Goal: Task Accomplishment & Management: Complete application form

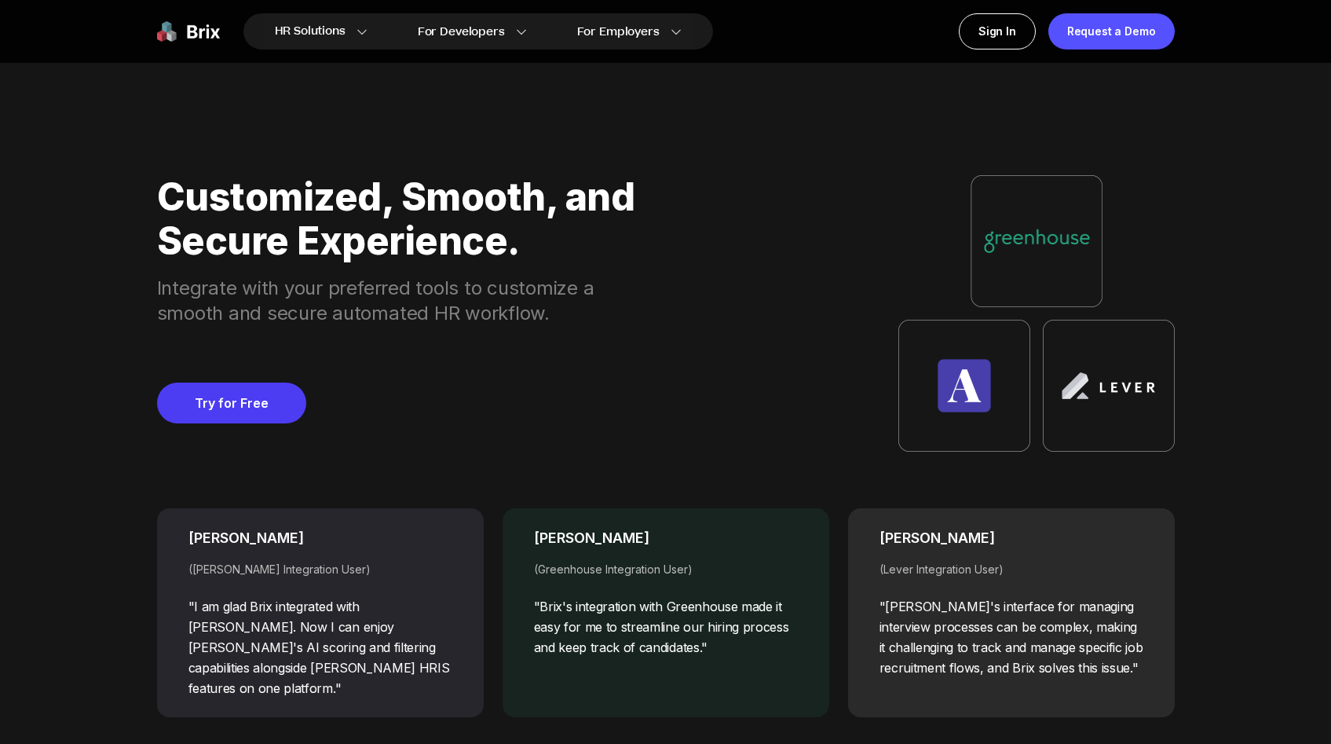
scroll to position [6111, 0]
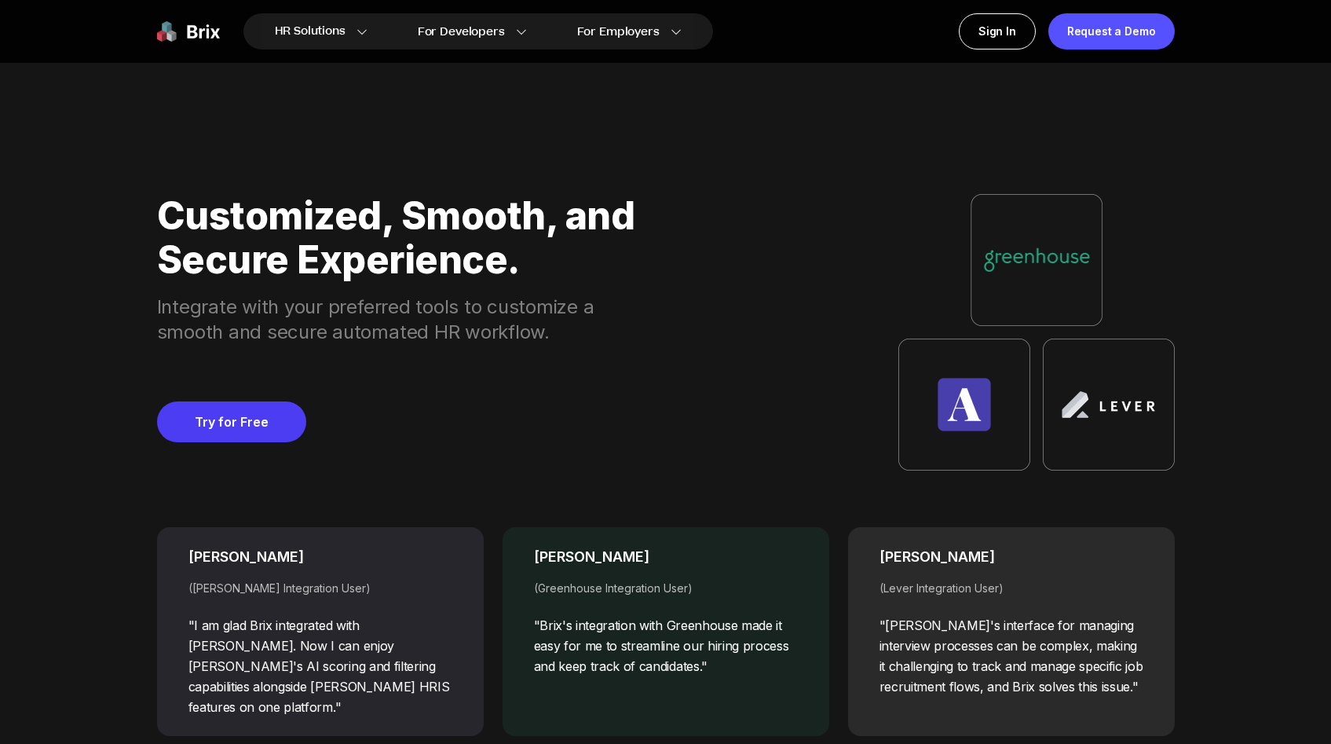
click at [997, 441] on img at bounding box center [965, 405] width 132 height 132
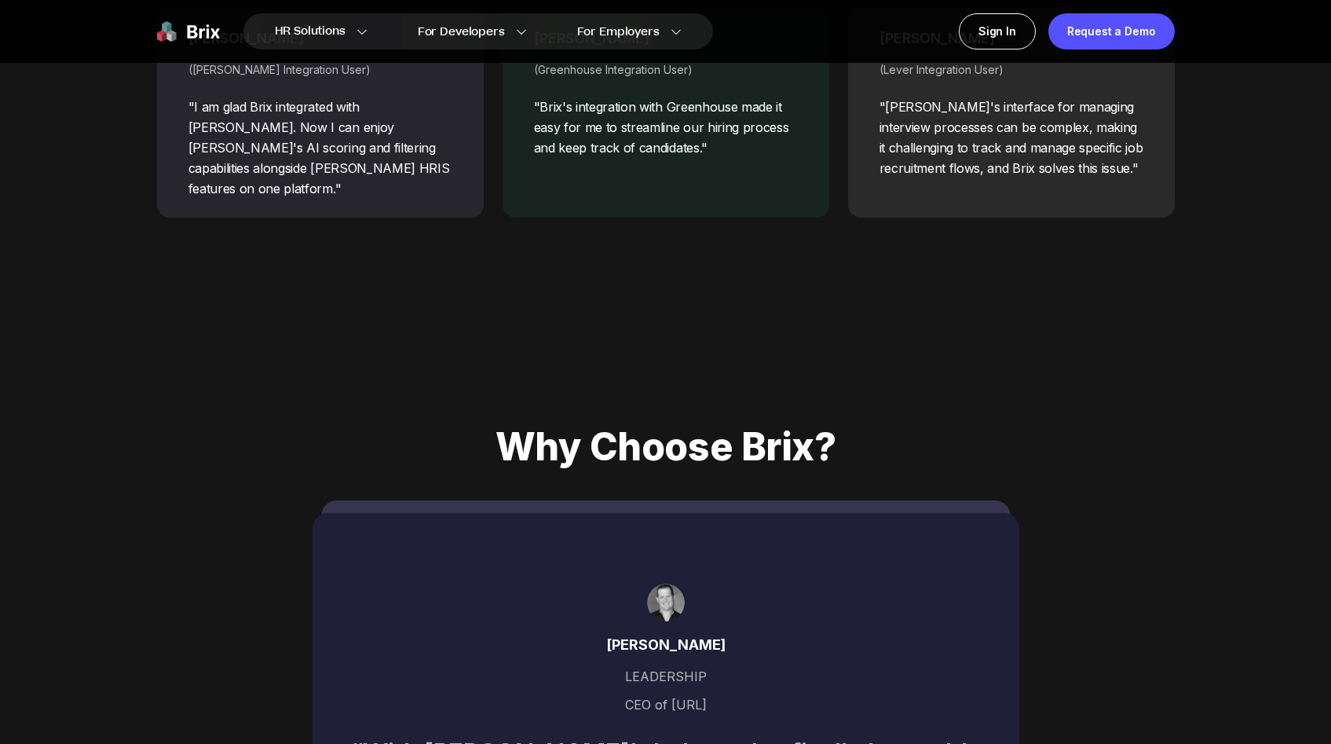
scroll to position [6187, 0]
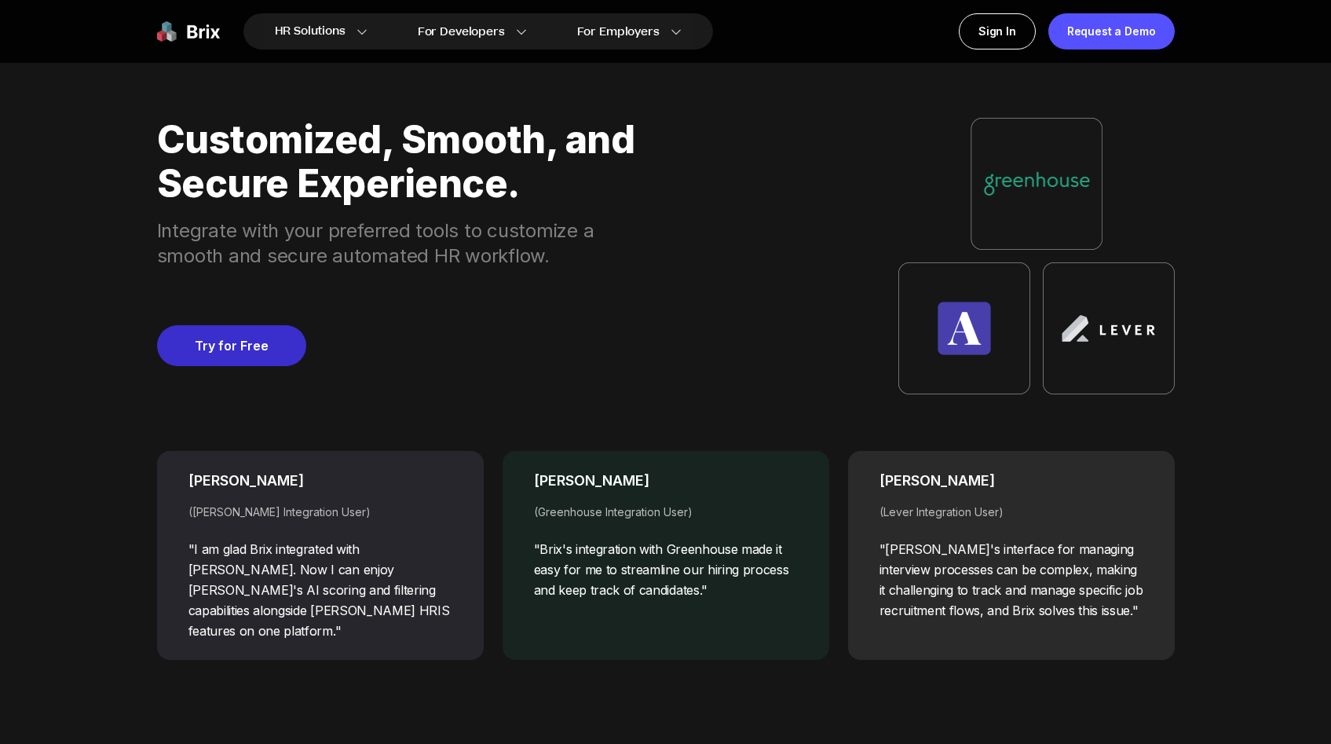
click at [262, 353] on link "Try for Free" at bounding box center [231, 345] width 149 height 41
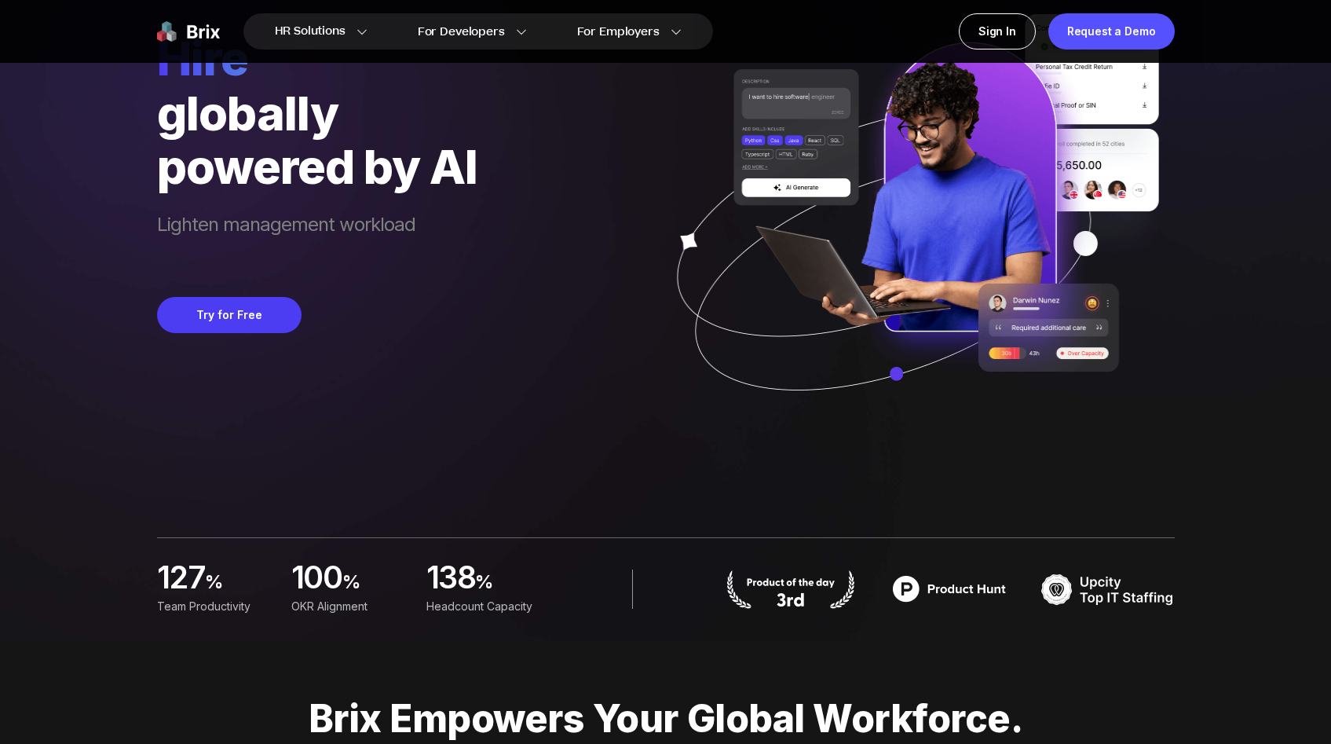
scroll to position [0, 0]
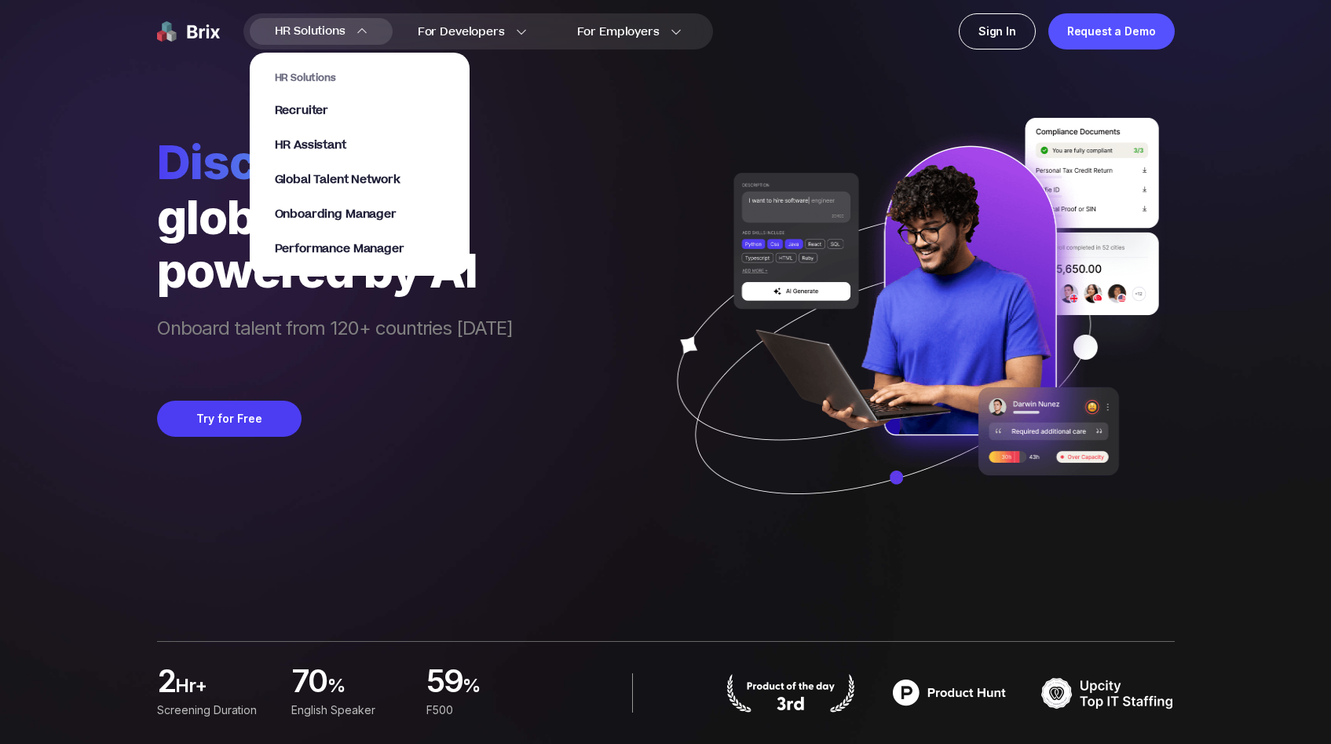
click at [295, 33] on span "HR Solutions" at bounding box center [310, 31] width 71 height 25
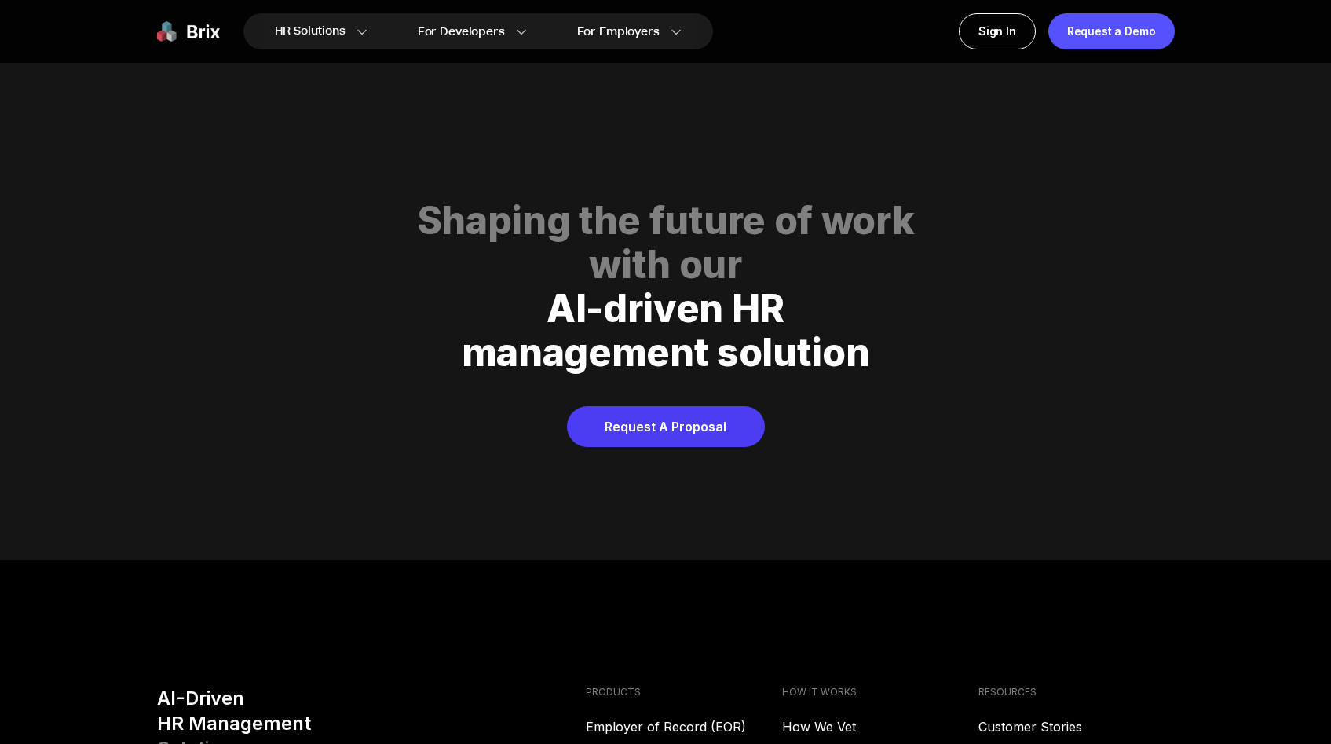
scroll to position [8025, 0]
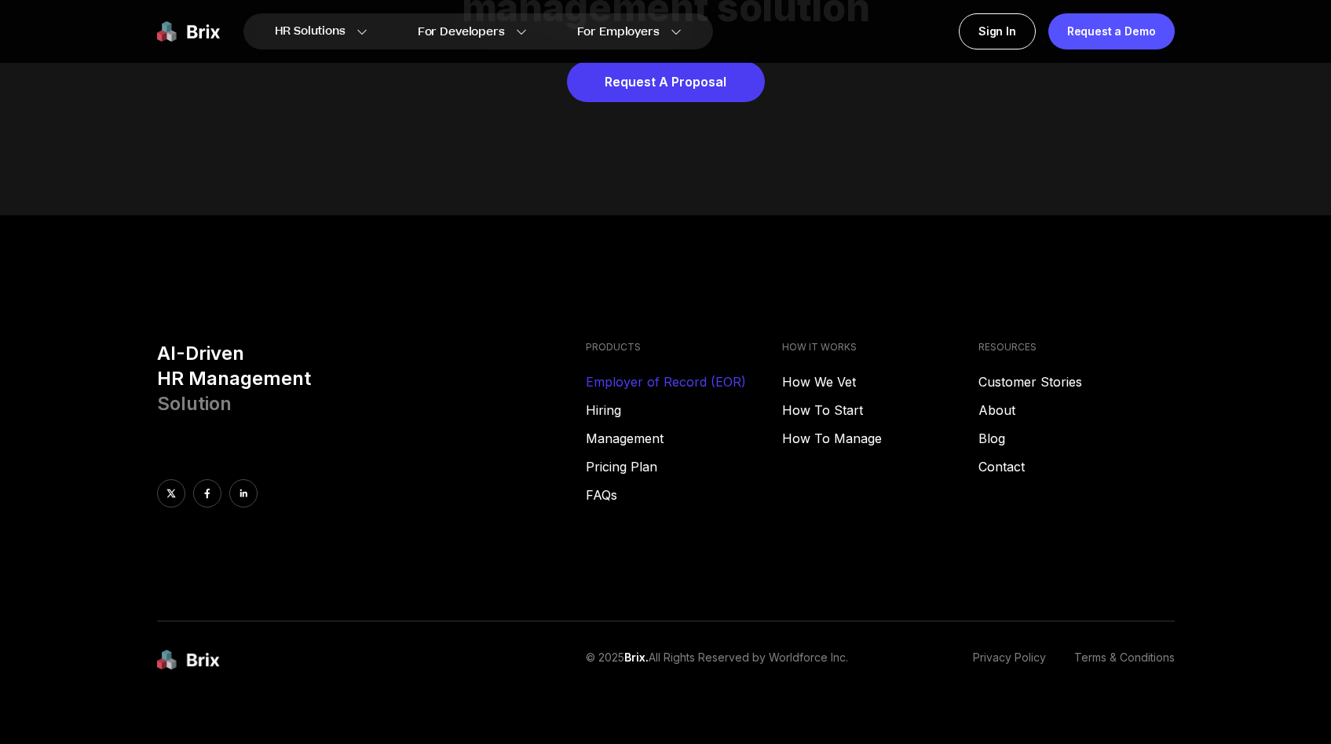
click at [653, 372] on link "Employer of Record (EOR)" at bounding box center [684, 381] width 196 height 19
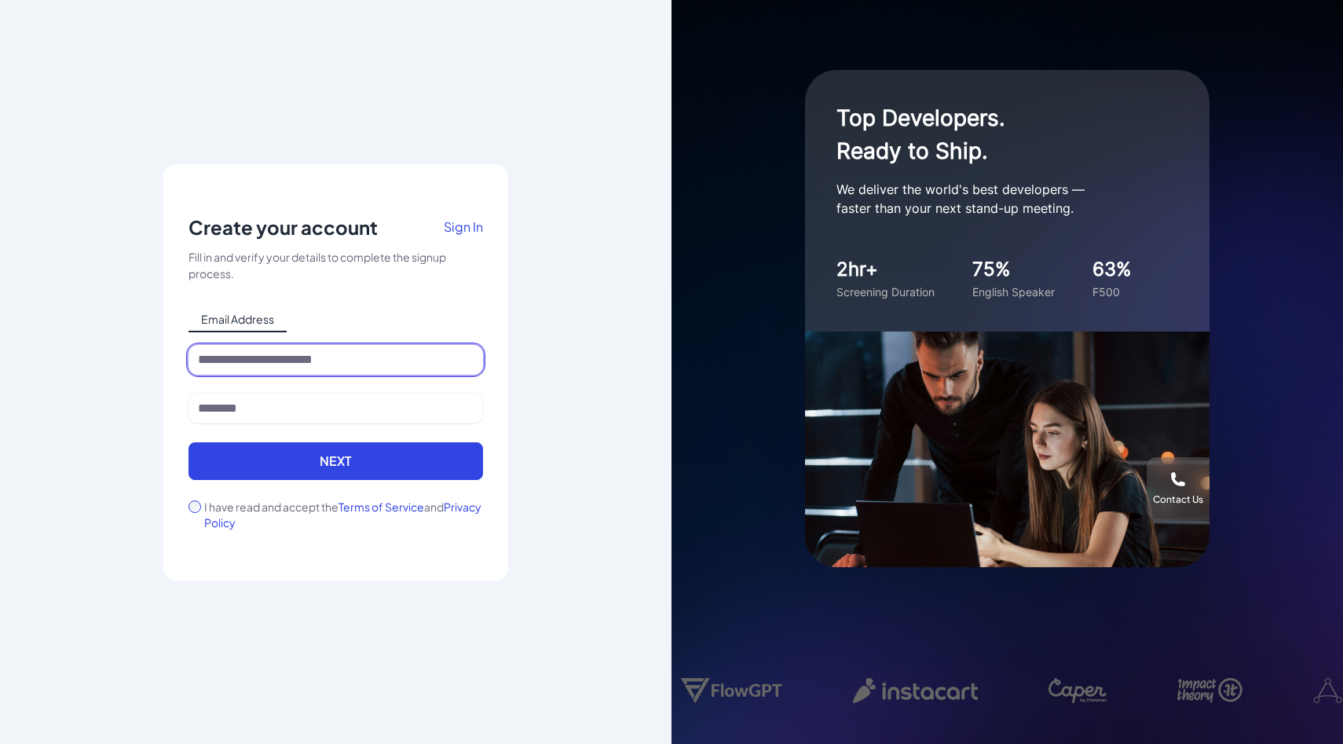
click at [371, 358] on input at bounding box center [336, 360] width 295 height 30
click at [457, 309] on div "Email Address" at bounding box center [336, 319] width 295 height 25
click at [355, 355] on input at bounding box center [336, 360] width 295 height 30
type input "*"
type input "**********"
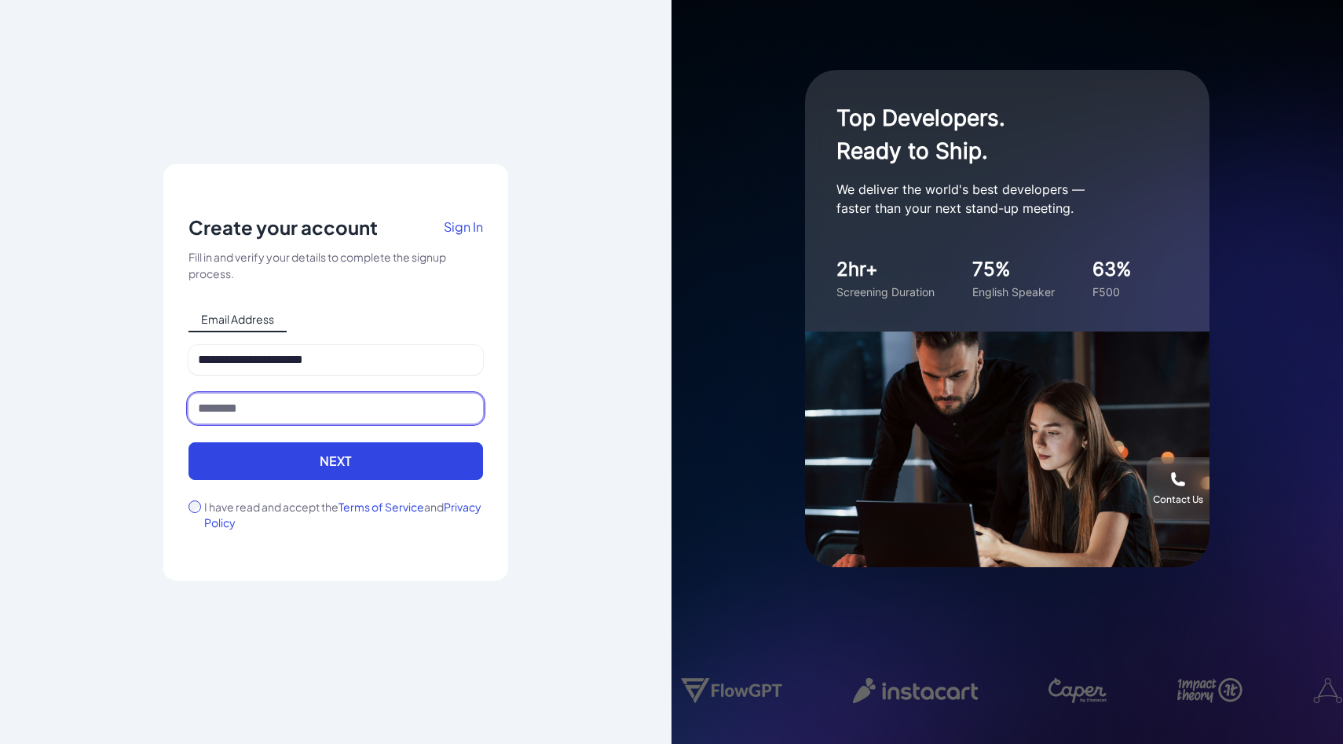
click at [334, 400] on input at bounding box center [336, 409] width 295 height 30
type input "******"
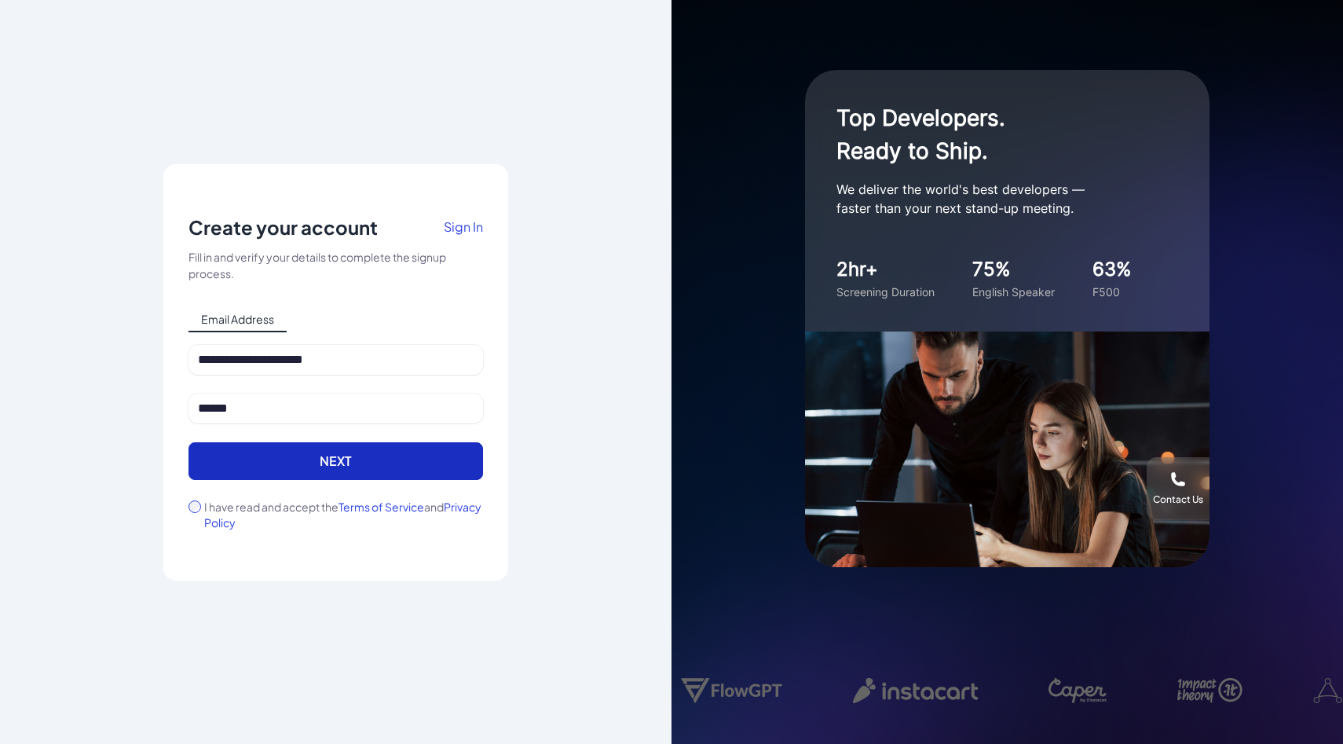
click at [337, 449] on button "Next" at bounding box center [336, 461] width 295 height 38
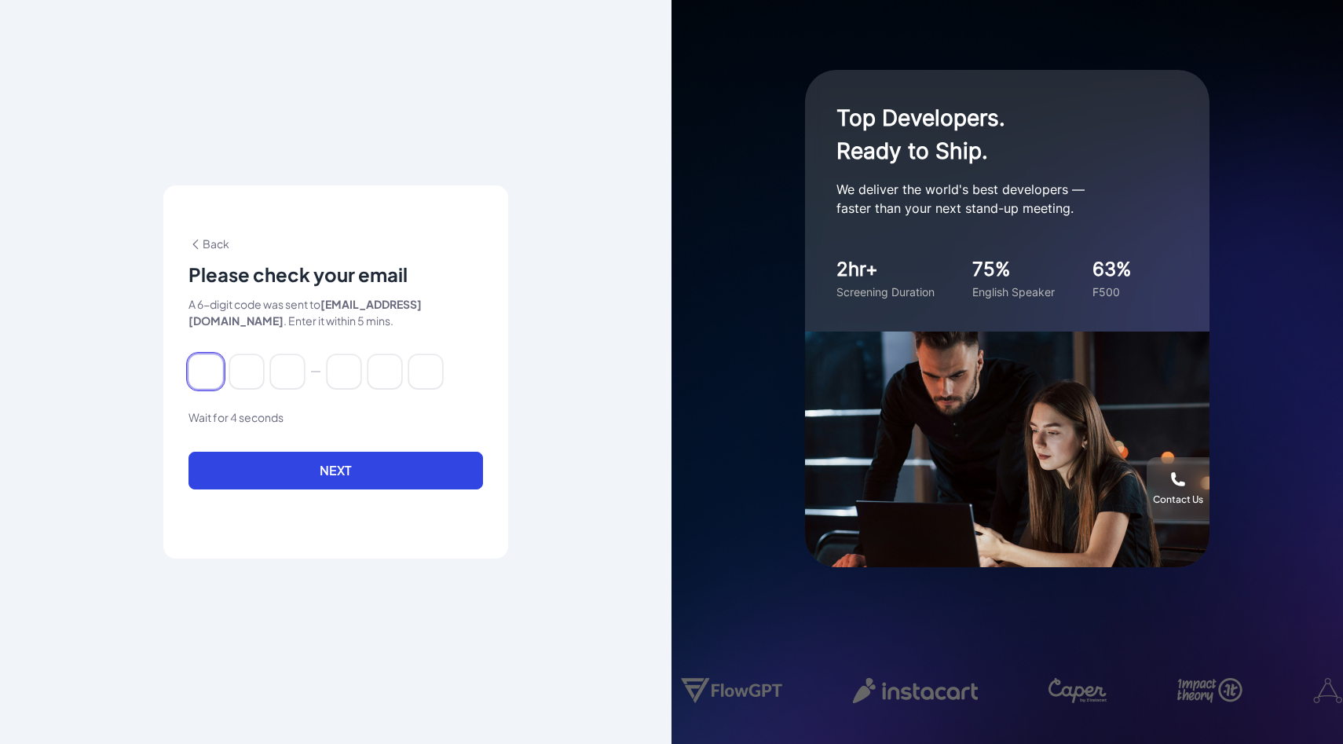
click at [209, 372] on input at bounding box center [206, 371] width 35 height 35
paste input "******"
type input "*"
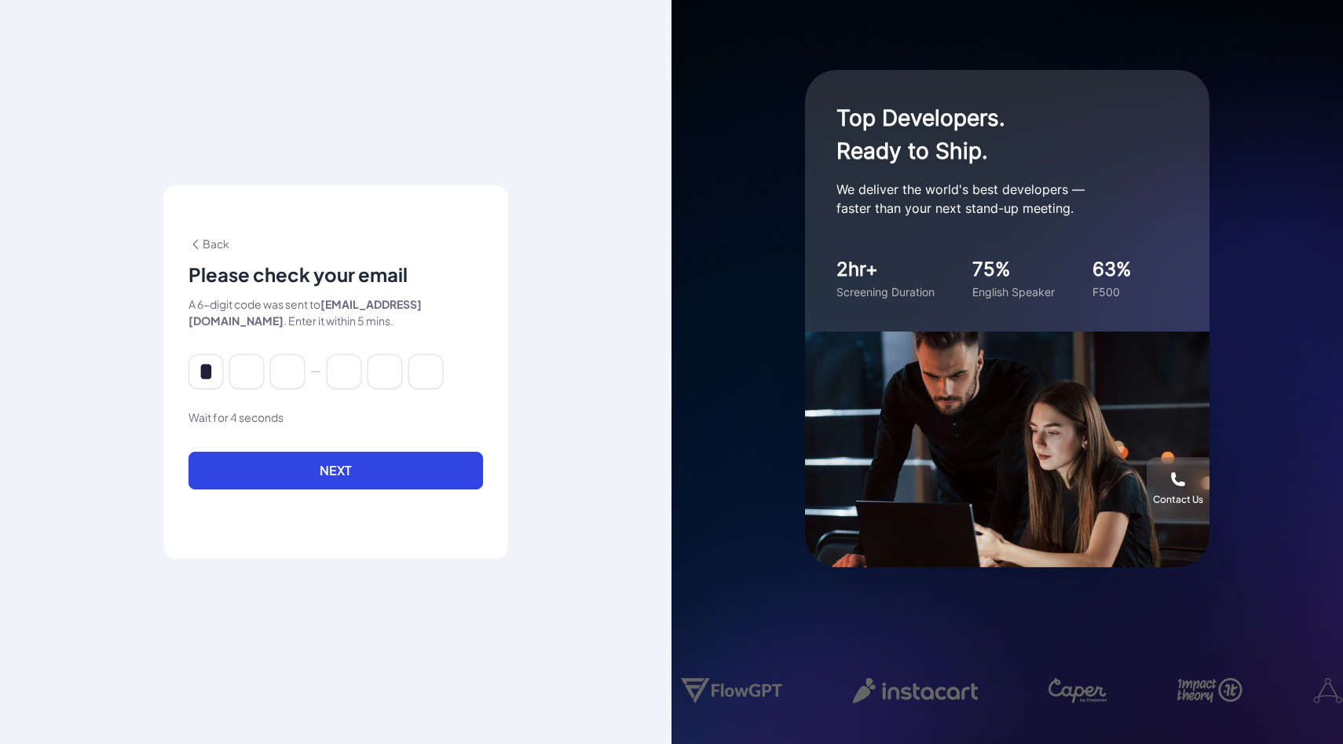
type input "*"
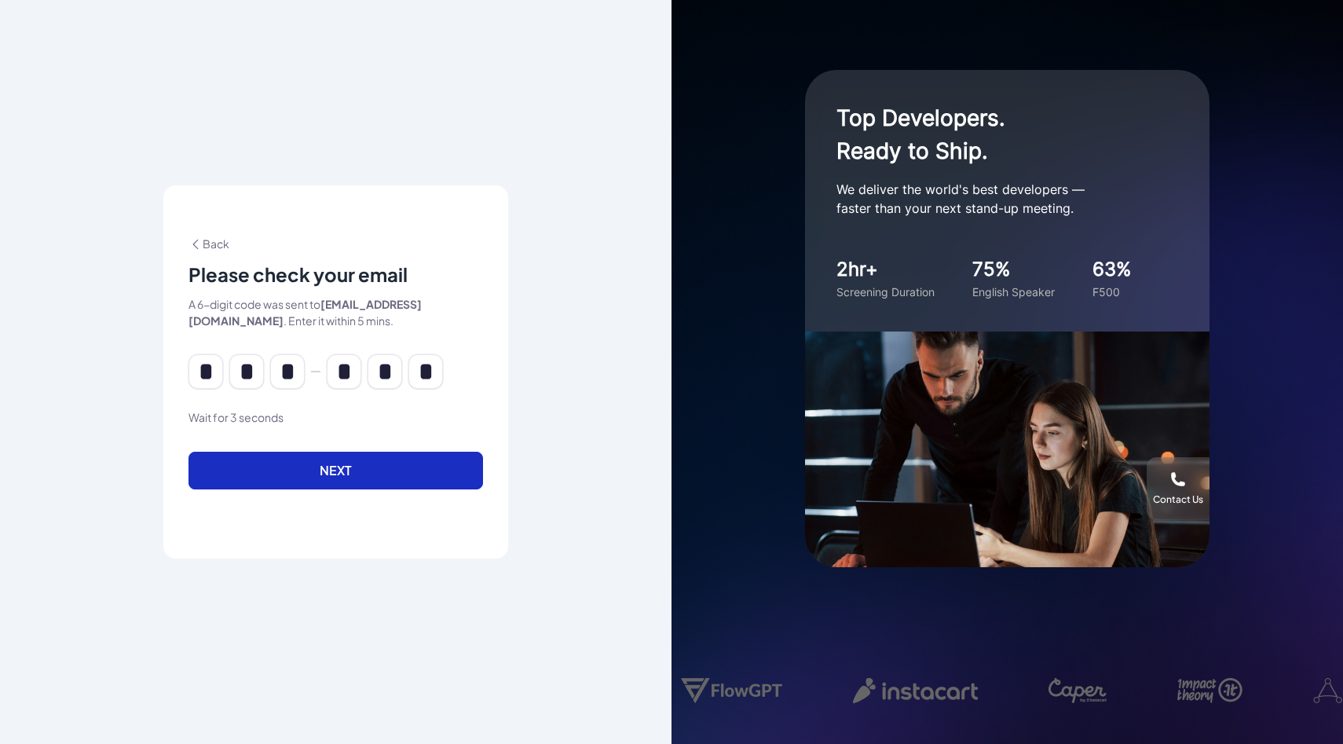
click at [384, 462] on button "Next" at bounding box center [336, 471] width 295 height 38
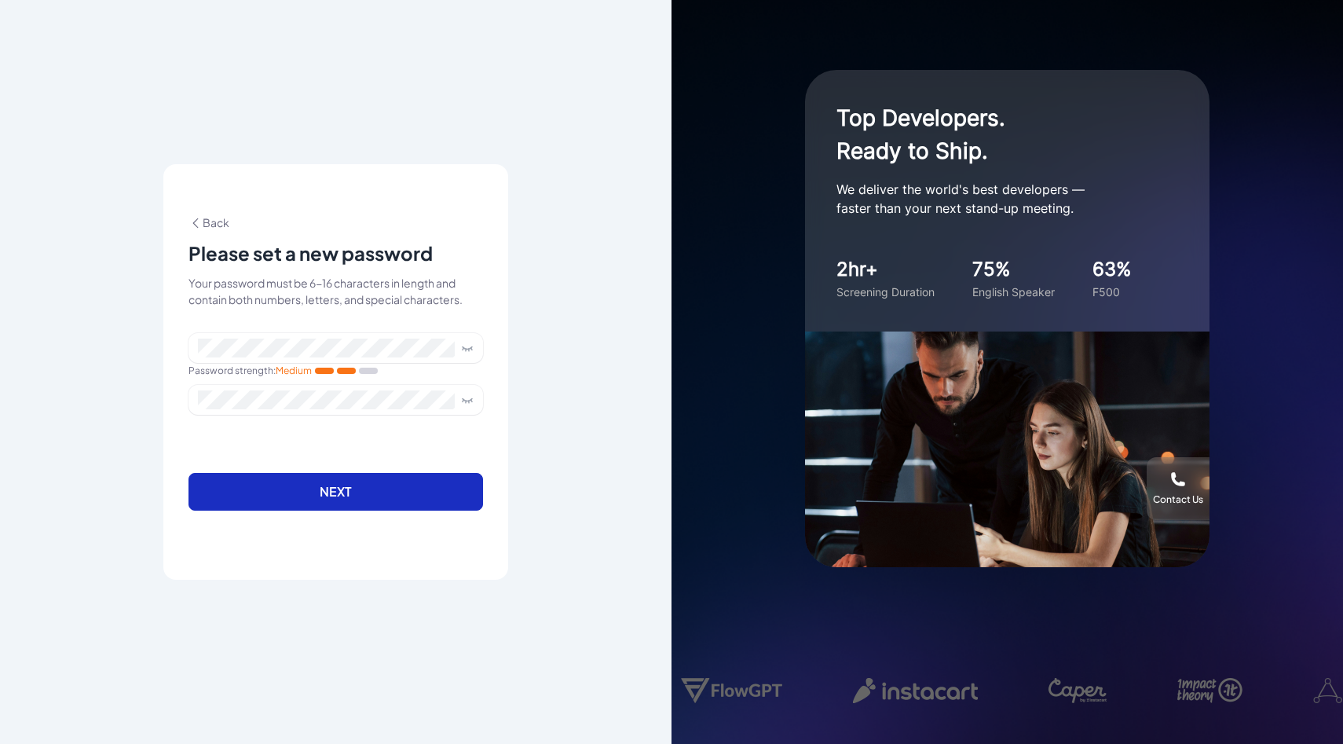
click at [366, 489] on button "Next" at bounding box center [336, 492] width 295 height 38
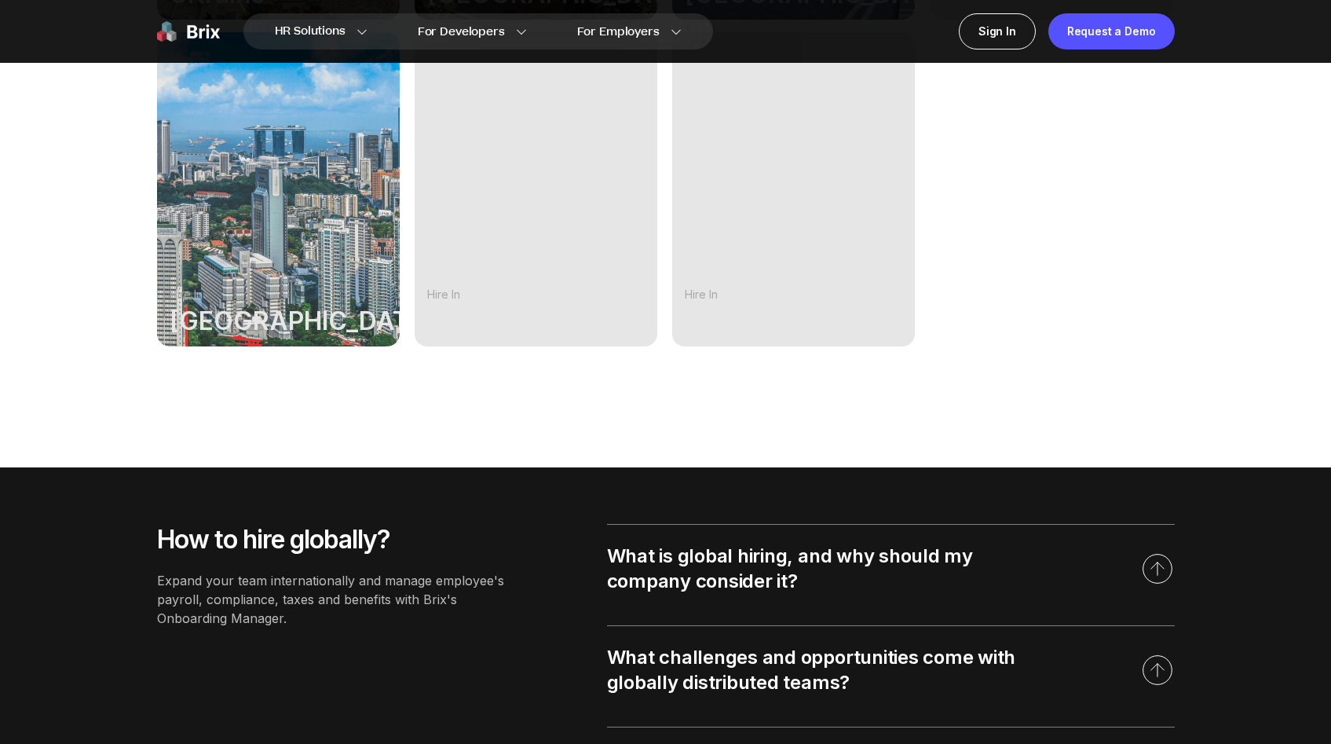
scroll to position [1356, 0]
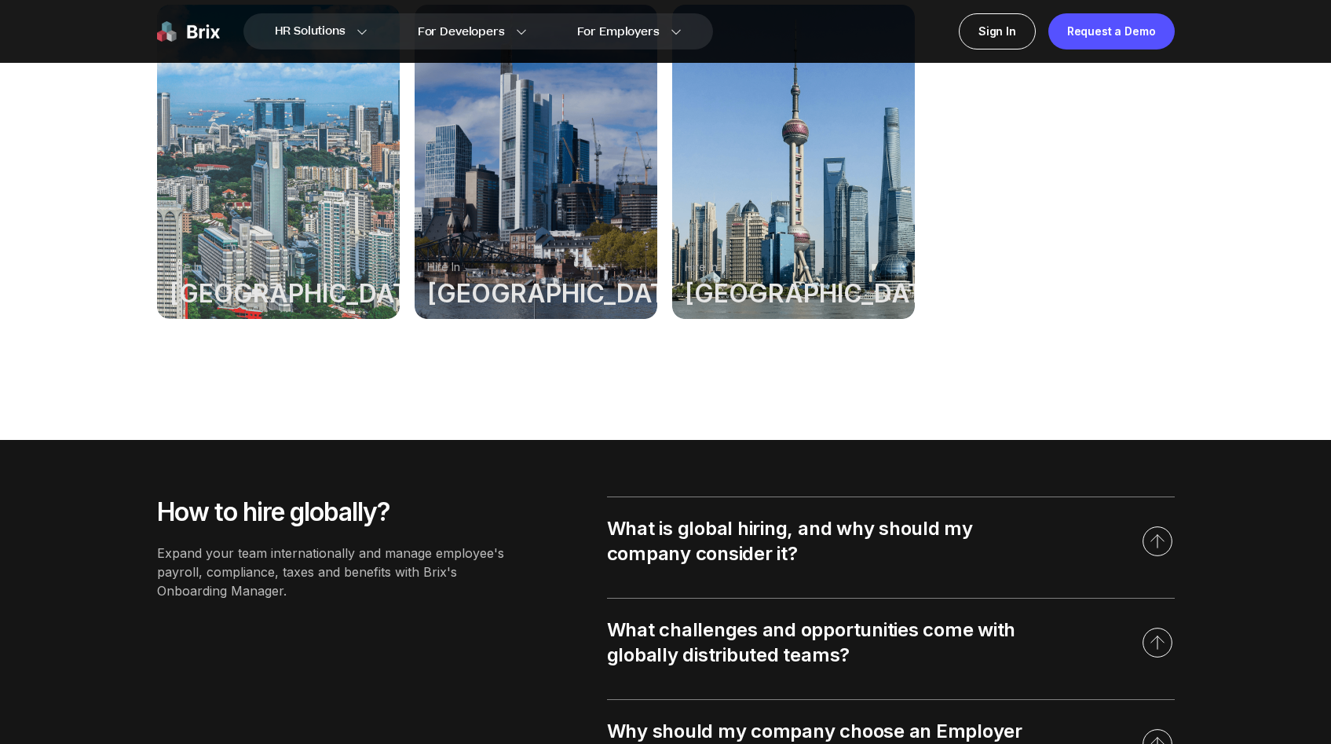
click at [822, 240] on div at bounding box center [793, 162] width 243 height 314
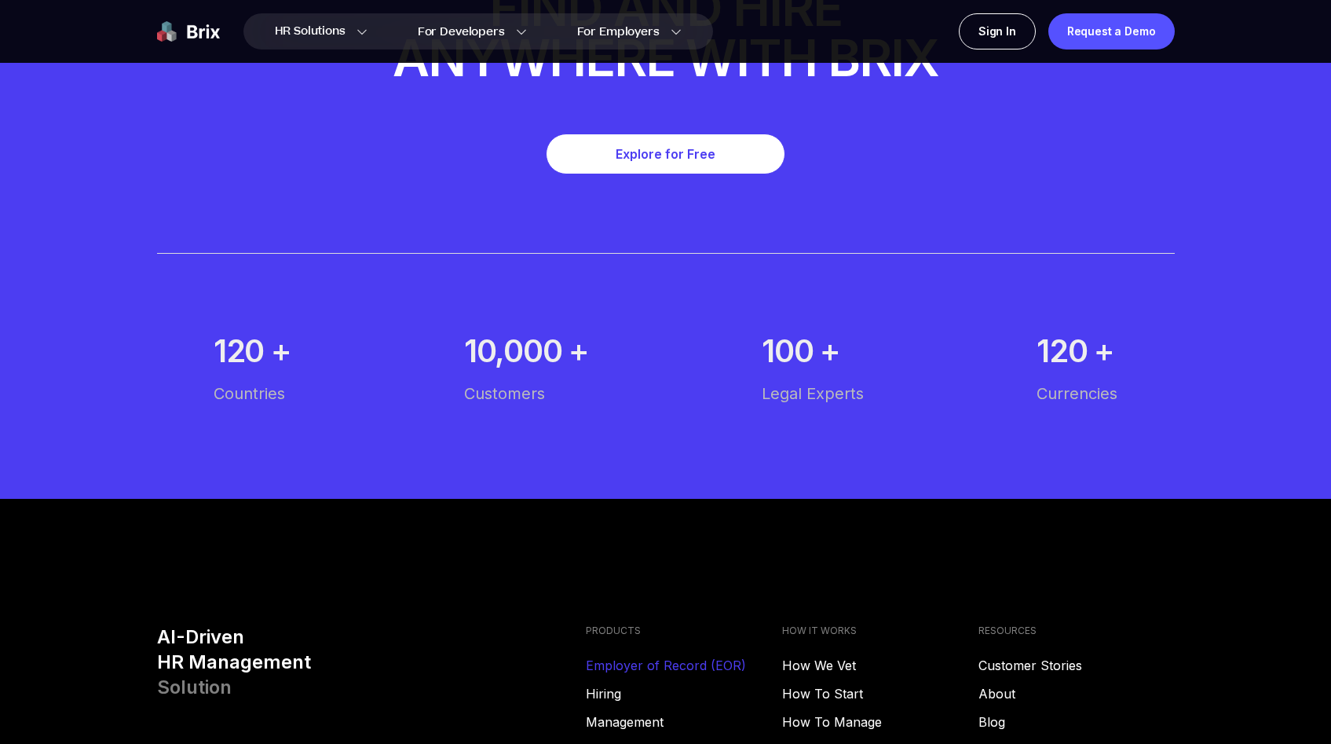
scroll to position [8706, 0]
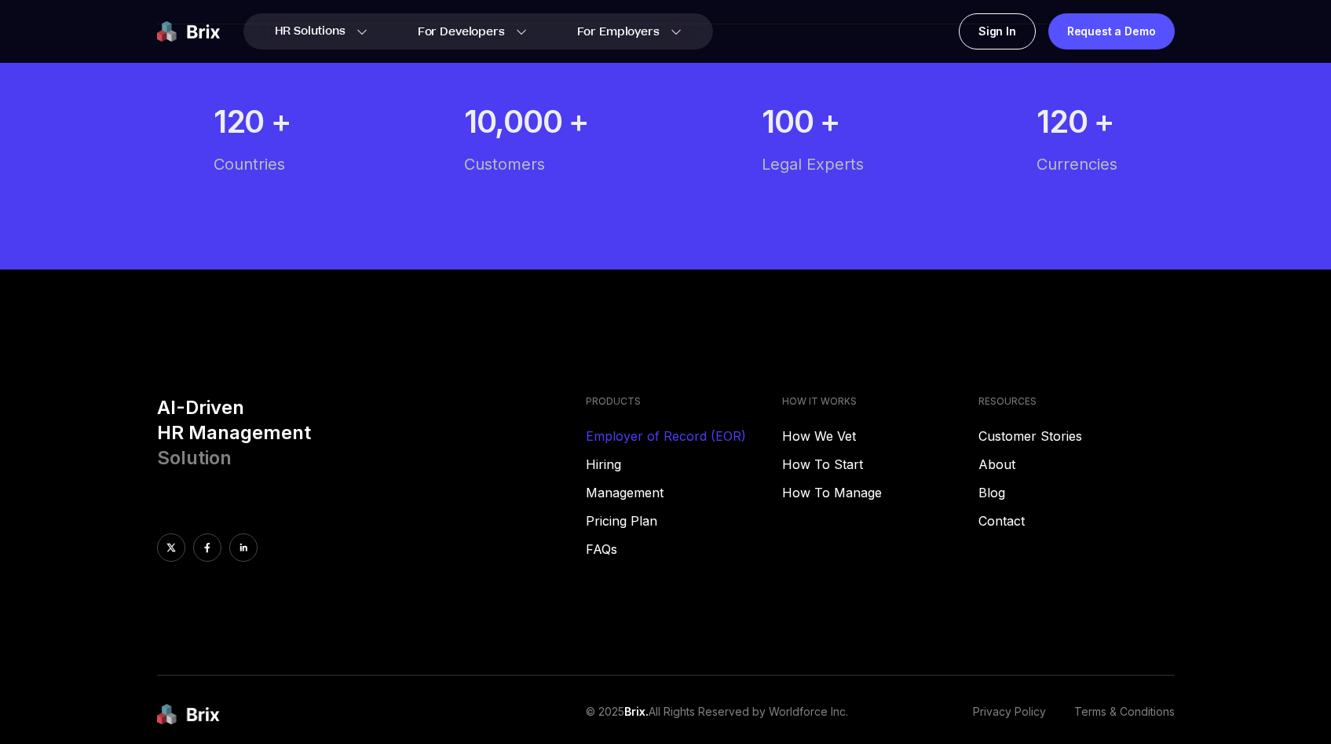
click at [187, 37] on img at bounding box center [188, 31] width 63 height 36
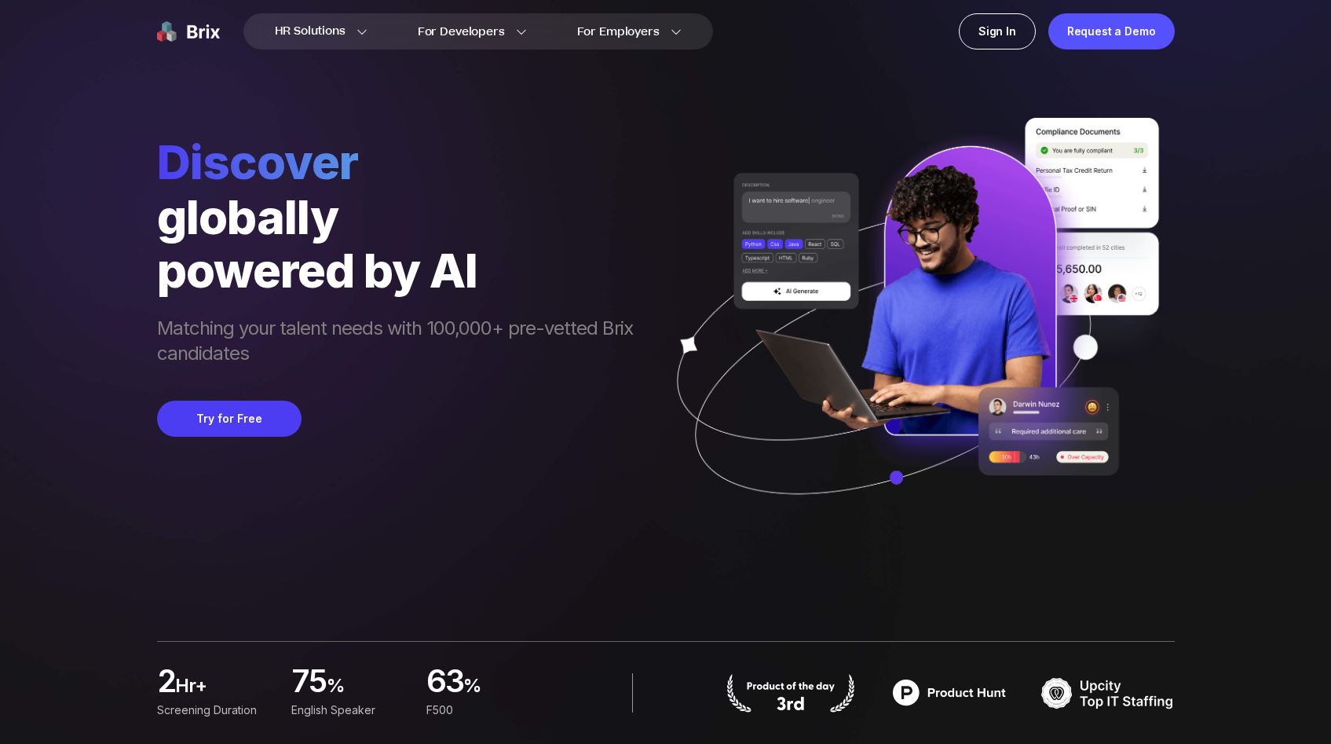
click at [242, 437] on div "Discover globally powered by AI Matching your talent needs with 100,000+ pre-ve…" at bounding box center [403, 337] width 492 height 407
click at [242, 423] on button "Try for Free" at bounding box center [229, 419] width 145 height 36
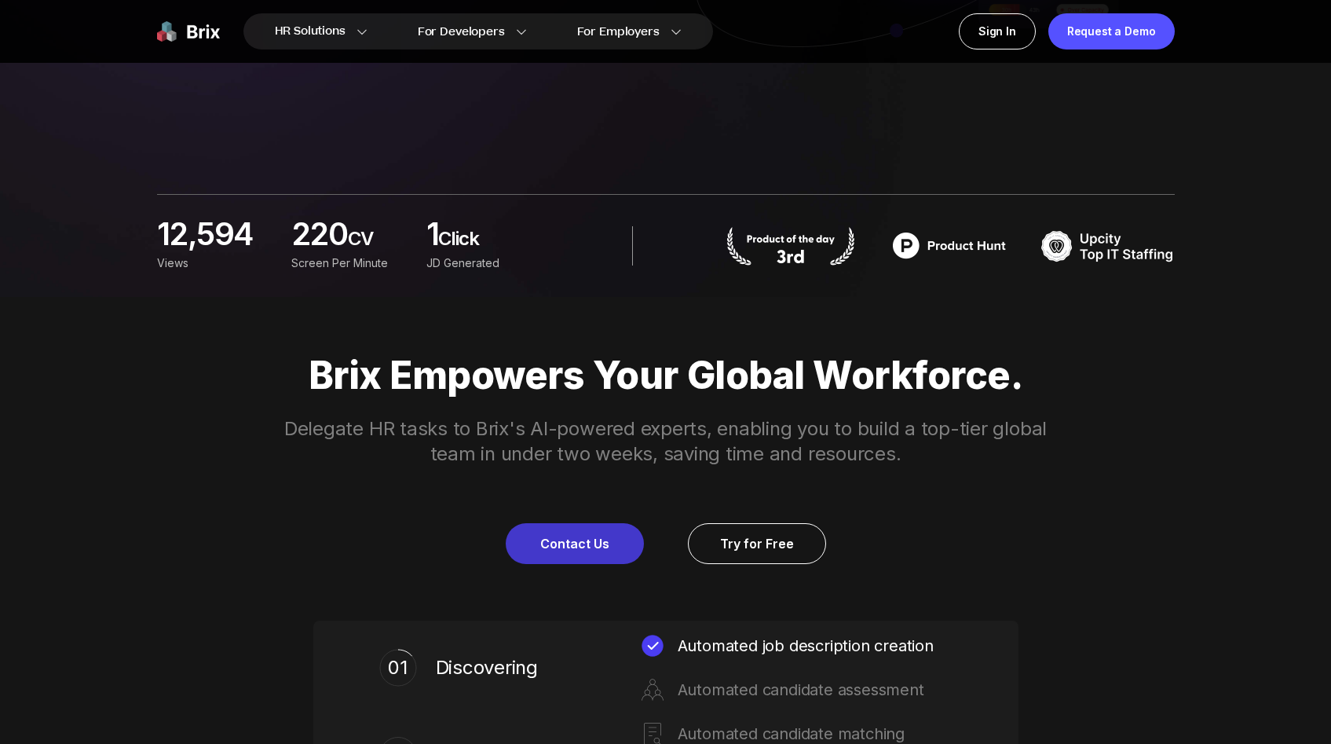
scroll to position [450, 0]
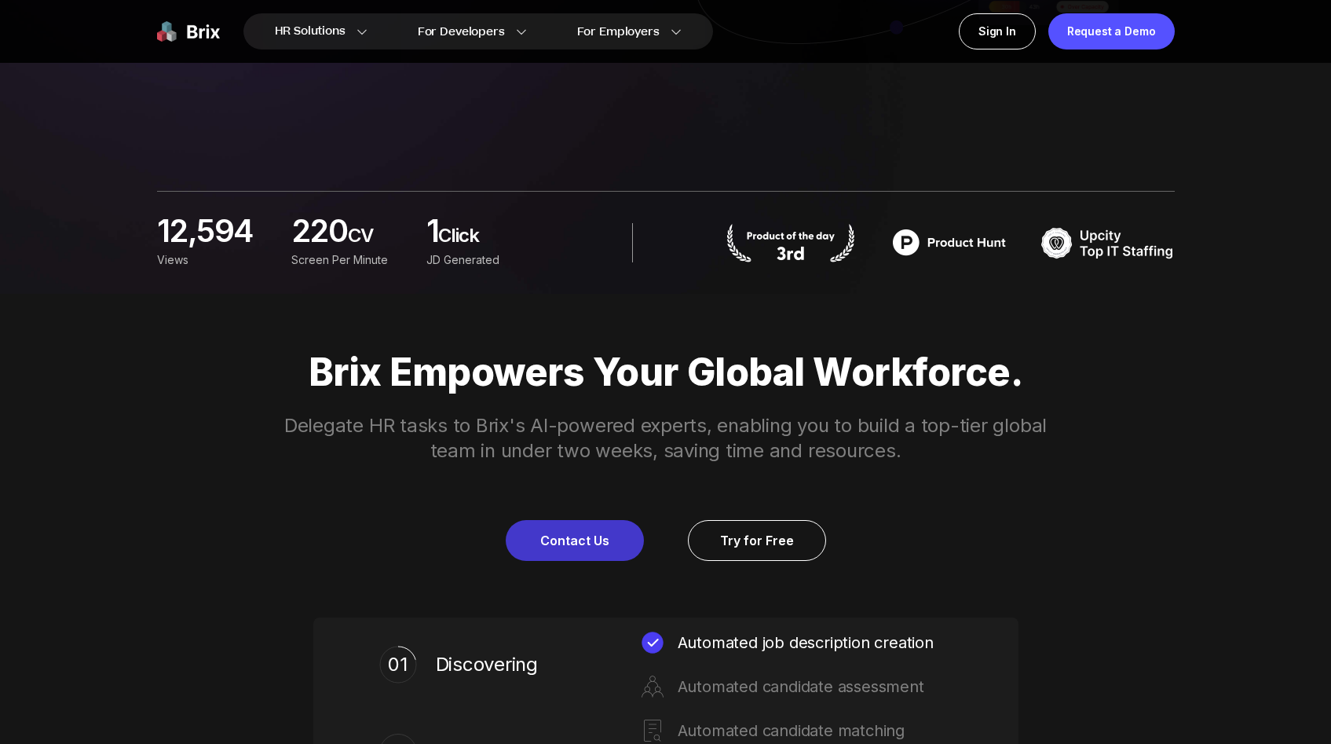
click at [603, 533] on link "Contact Us" at bounding box center [575, 540] width 138 height 41
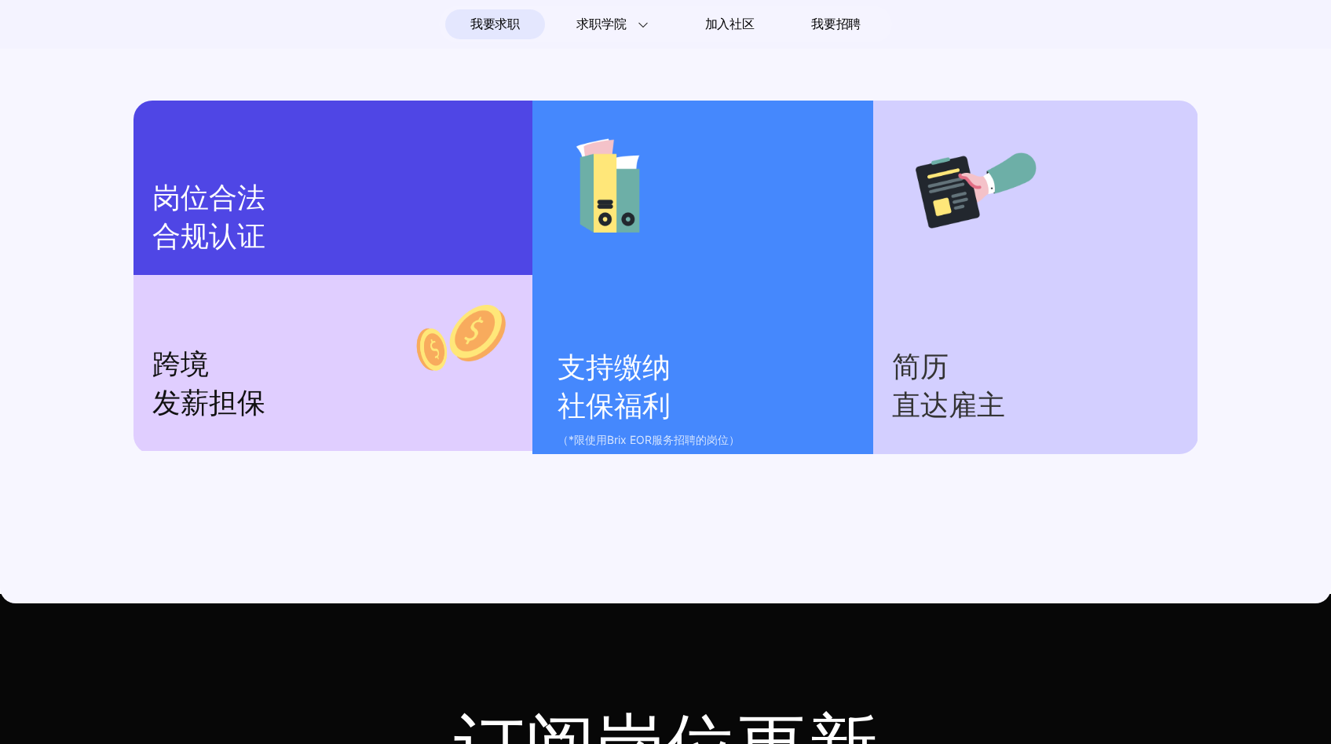
scroll to position [2007, 0]
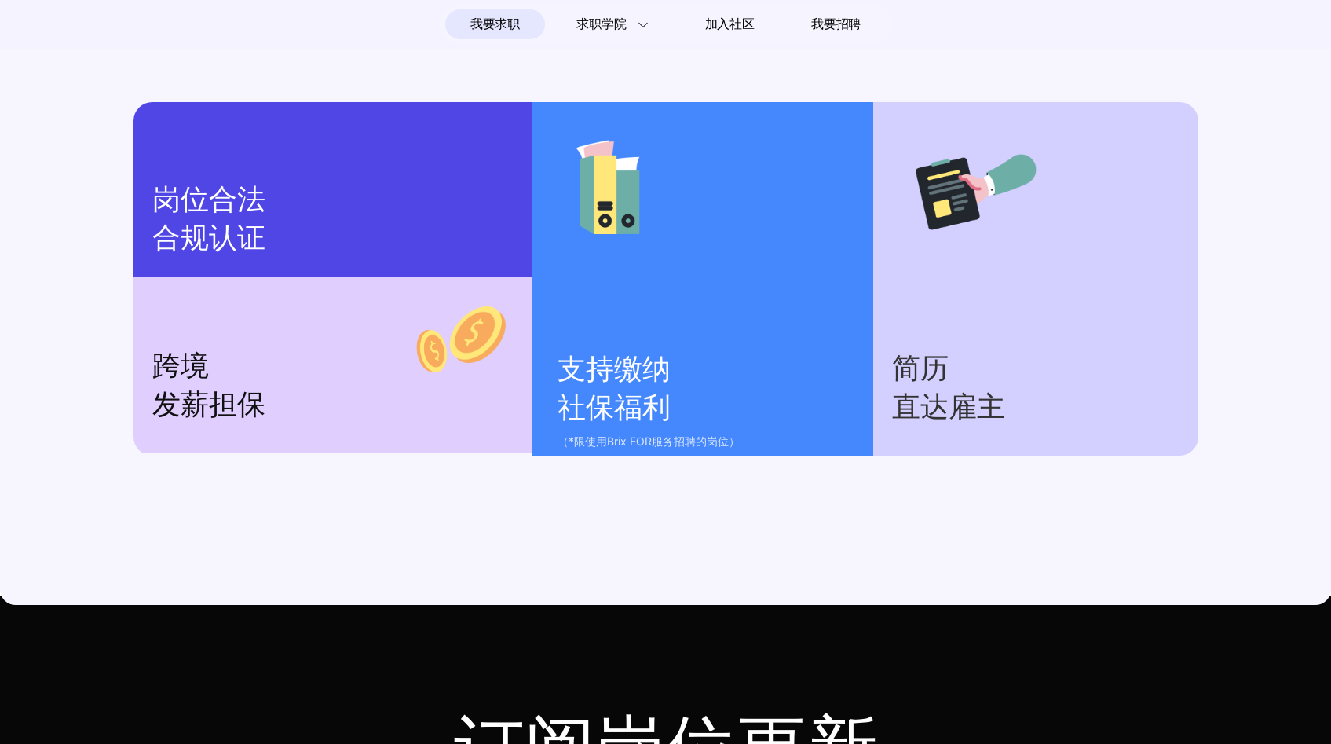
click at [260, 347] on div "跨境 发薪担保" at bounding box center [334, 364] width 400 height 176
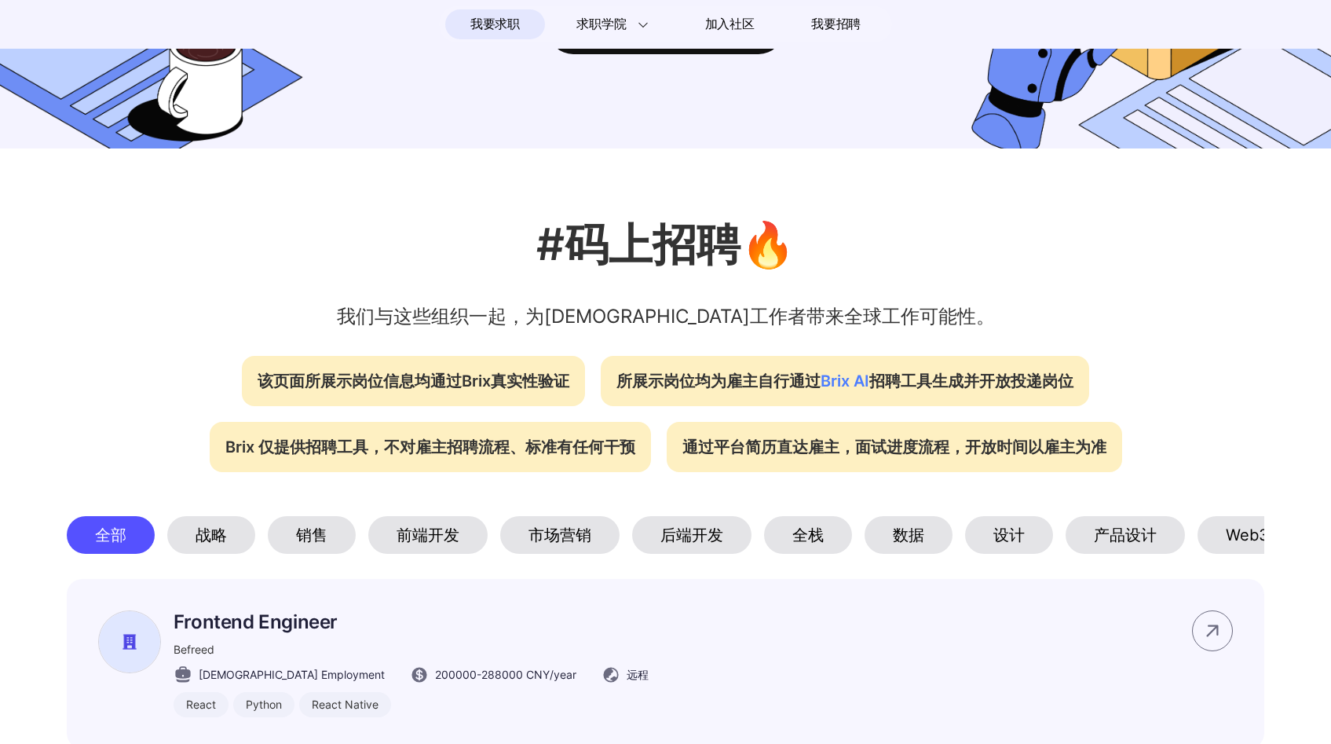
scroll to position [269, 0]
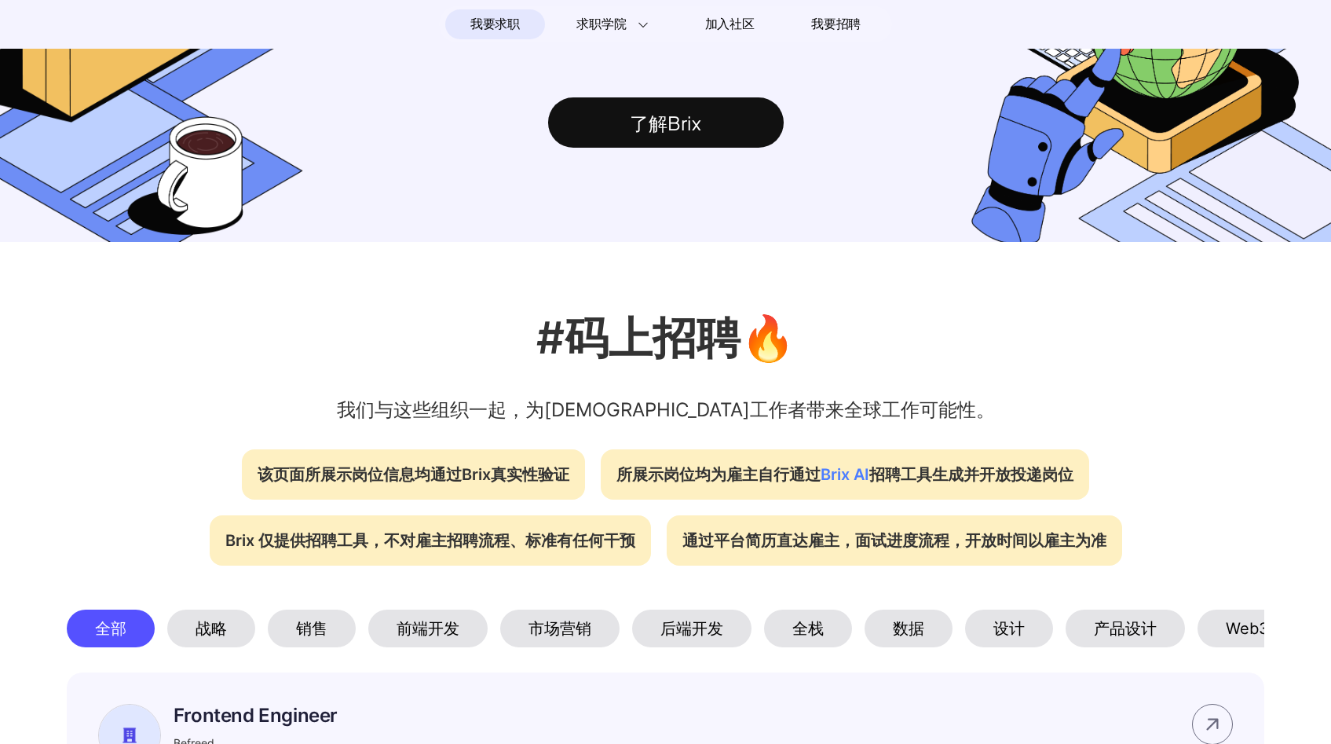
click at [229, 635] on div "战略" at bounding box center [211, 628] width 88 height 38
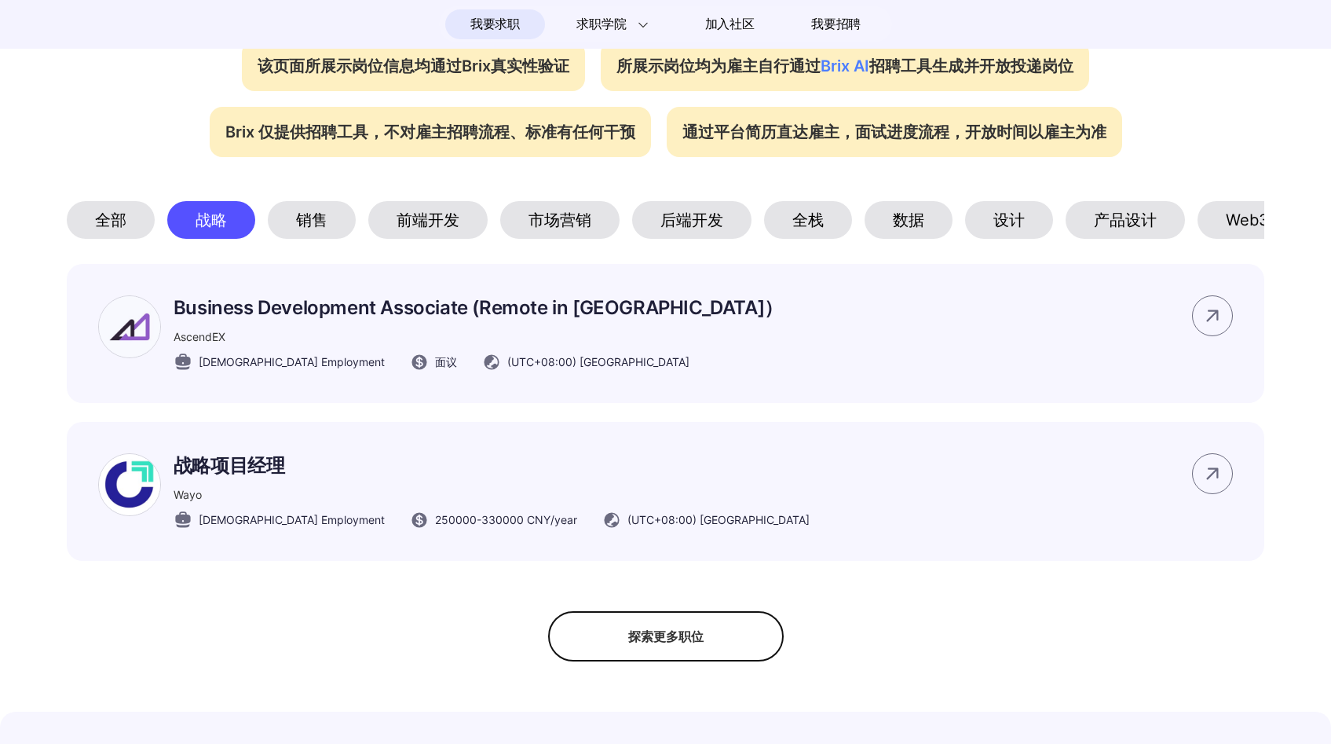
scroll to position [679, 0]
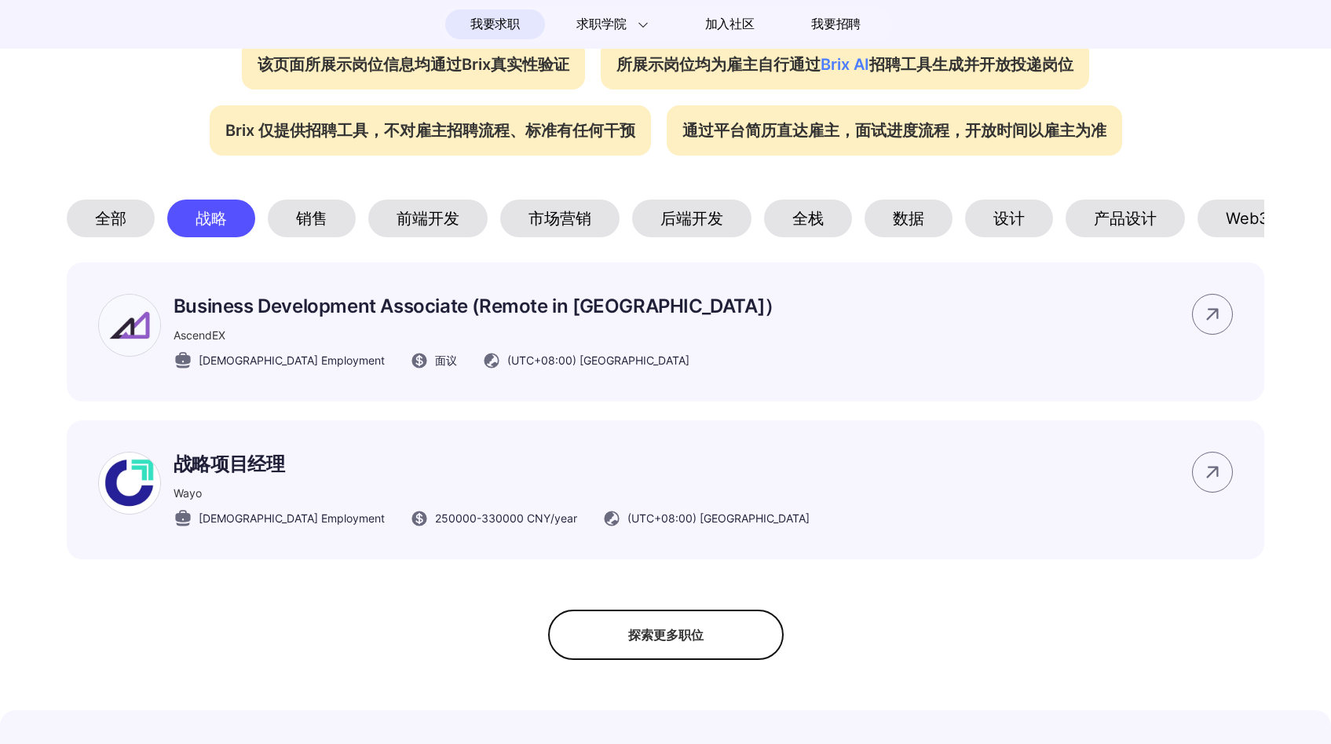
click at [665, 658] on div "探索更多职位" at bounding box center [666, 634] width 236 height 50
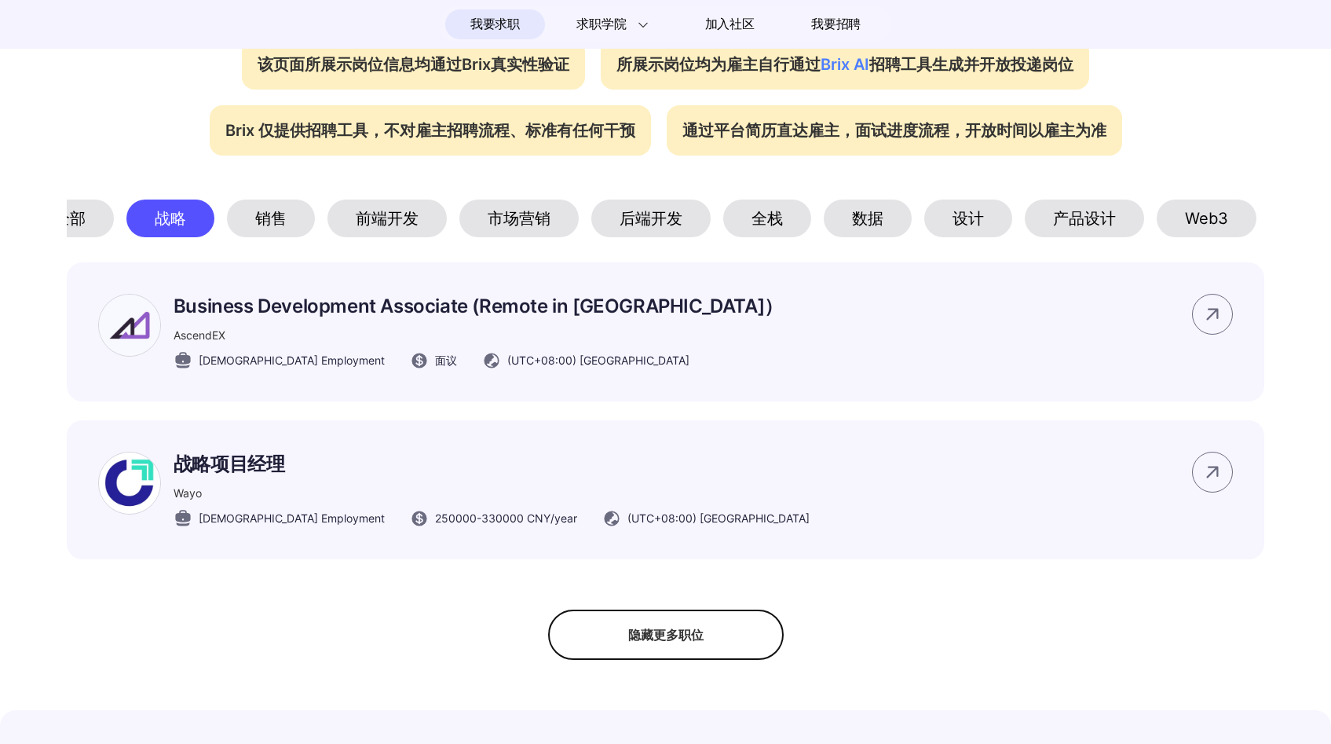
scroll to position [0, 0]
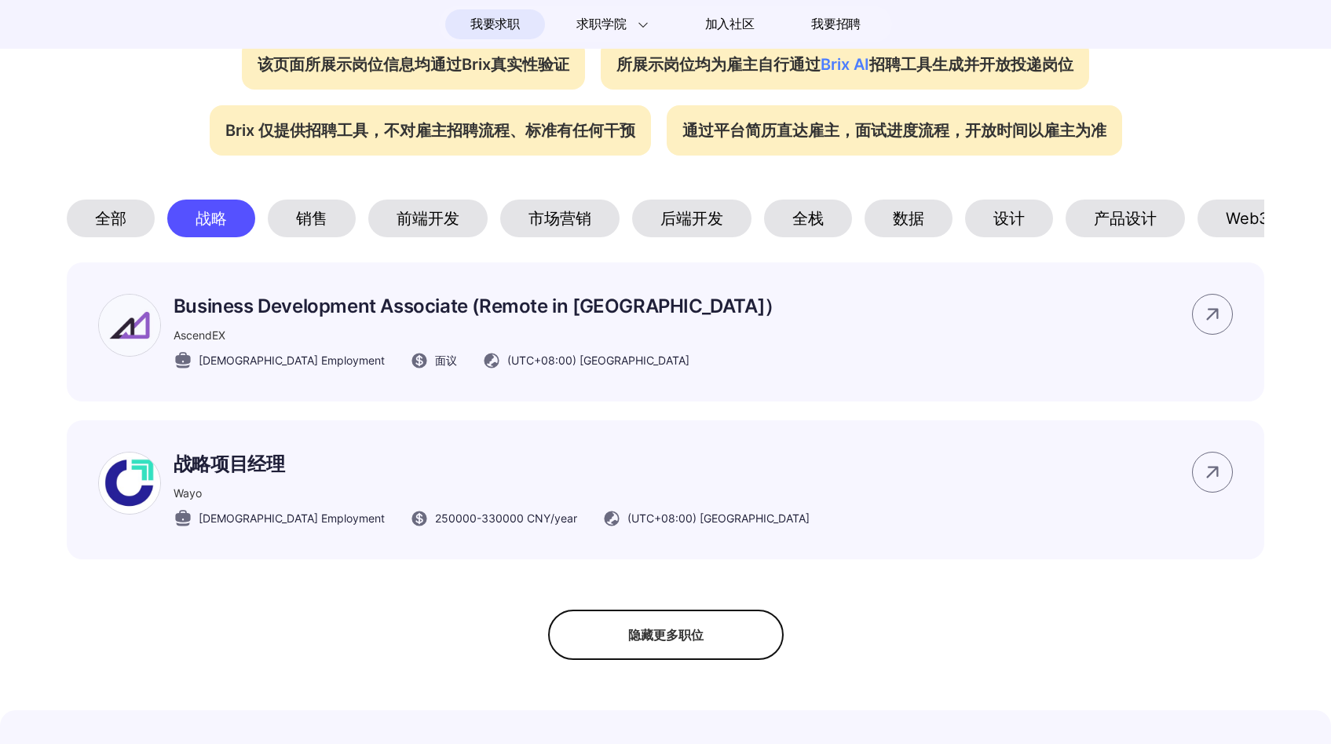
click at [318, 225] on div "销售" at bounding box center [312, 218] width 88 height 38
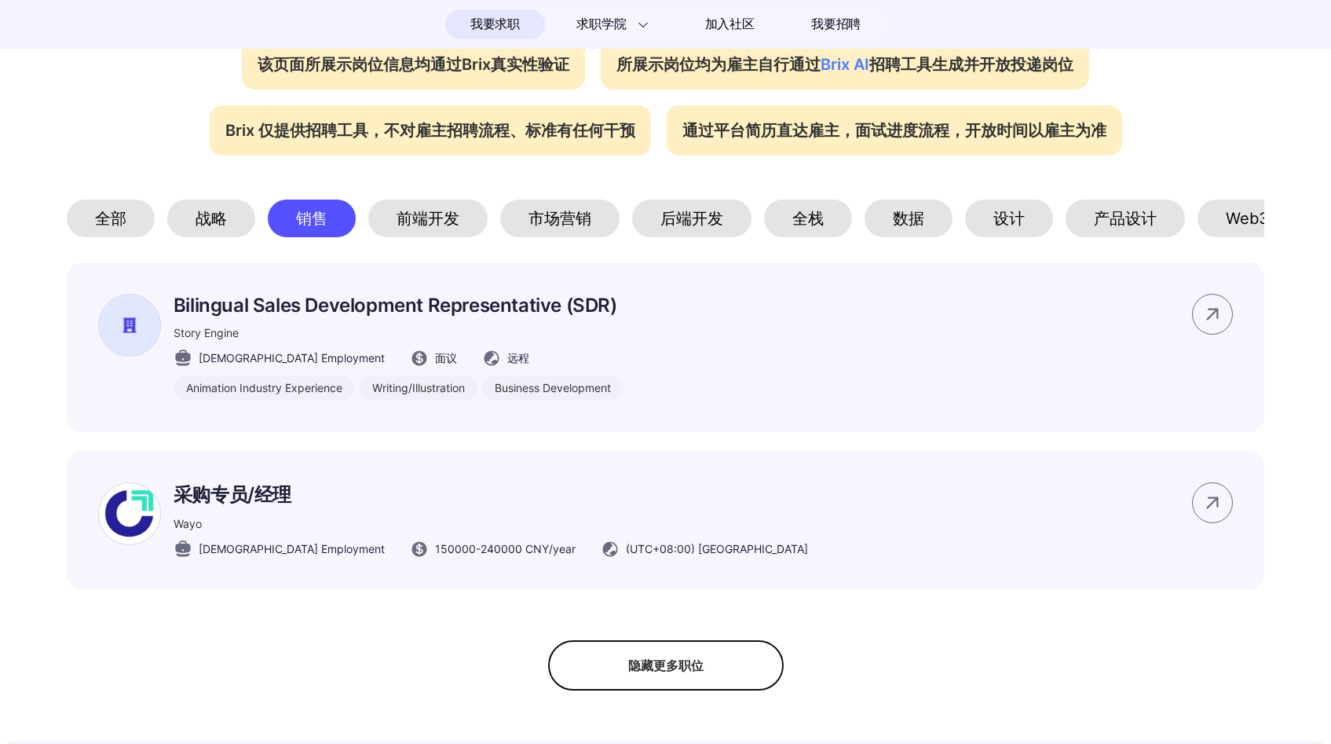
click at [439, 225] on div "前端开发" at bounding box center [427, 218] width 119 height 38
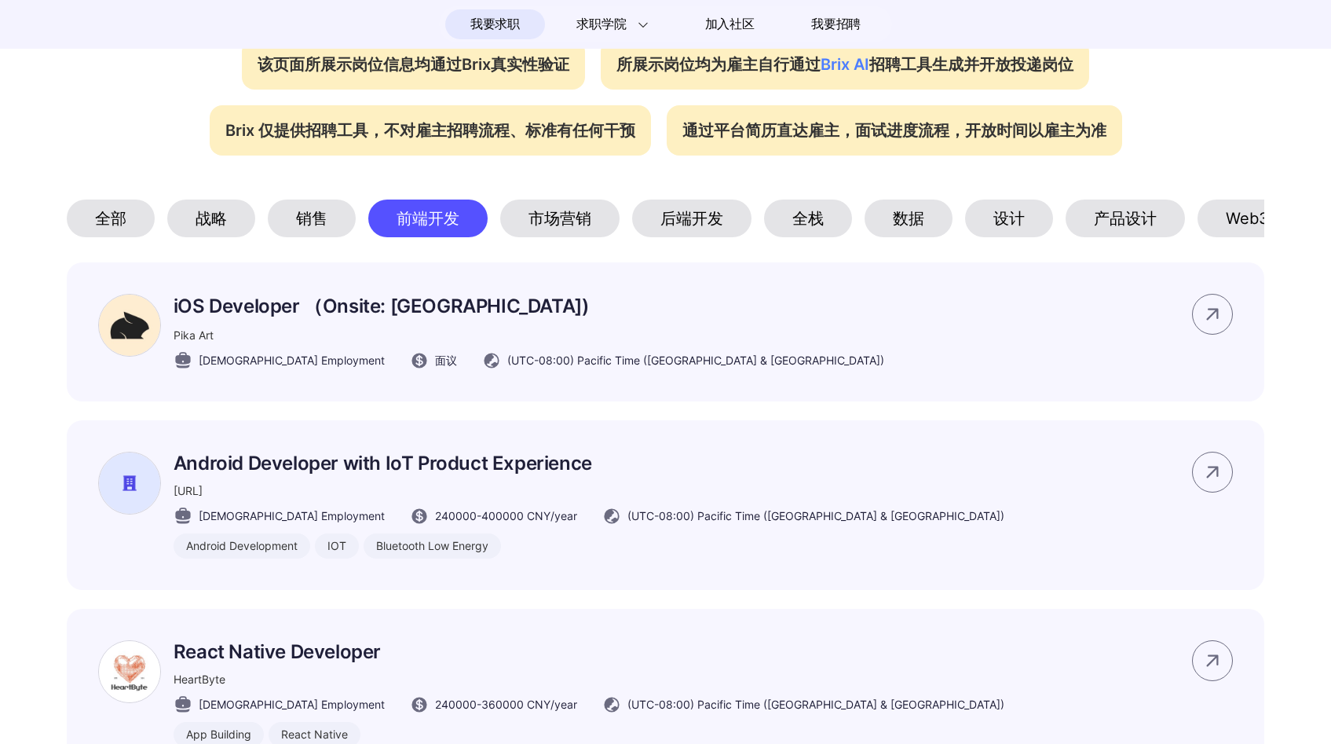
click at [541, 208] on div "市场营销" at bounding box center [559, 218] width 119 height 38
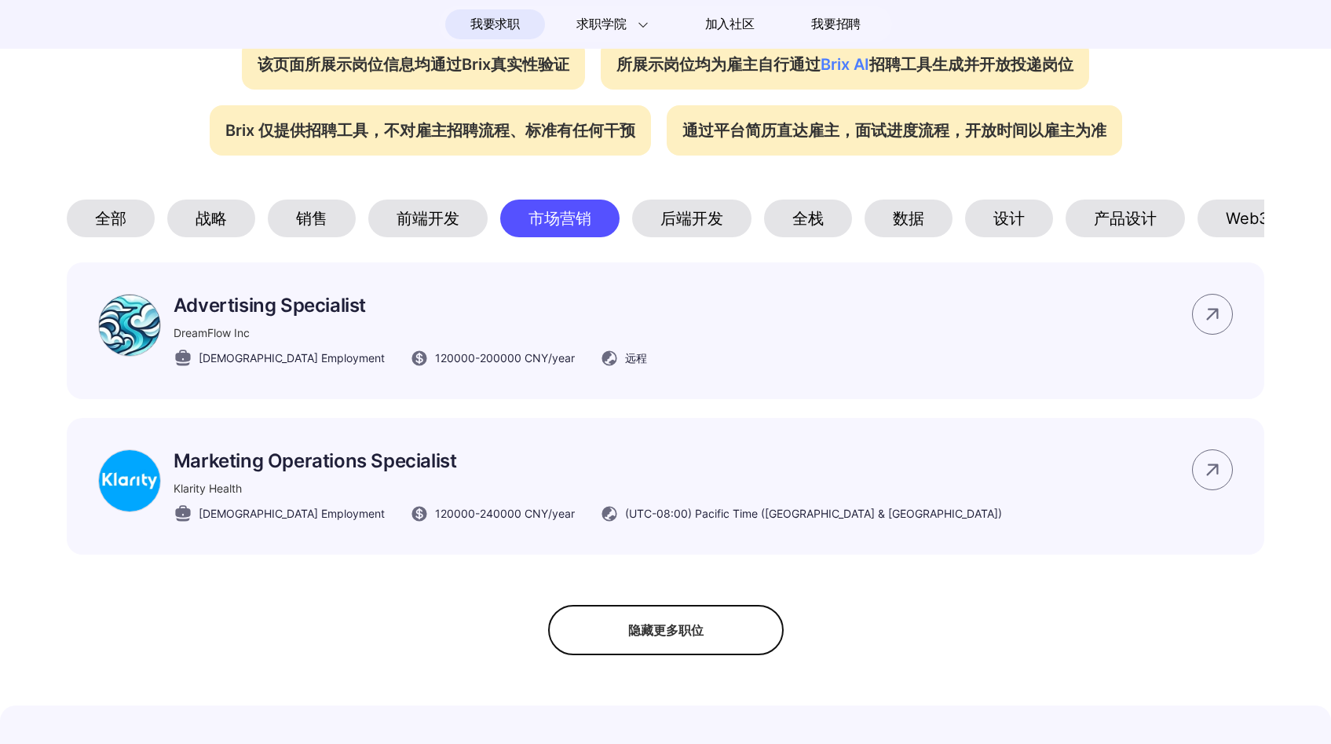
click at [671, 233] on div "后端开发" at bounding box center [691, 218] width 119 height 38
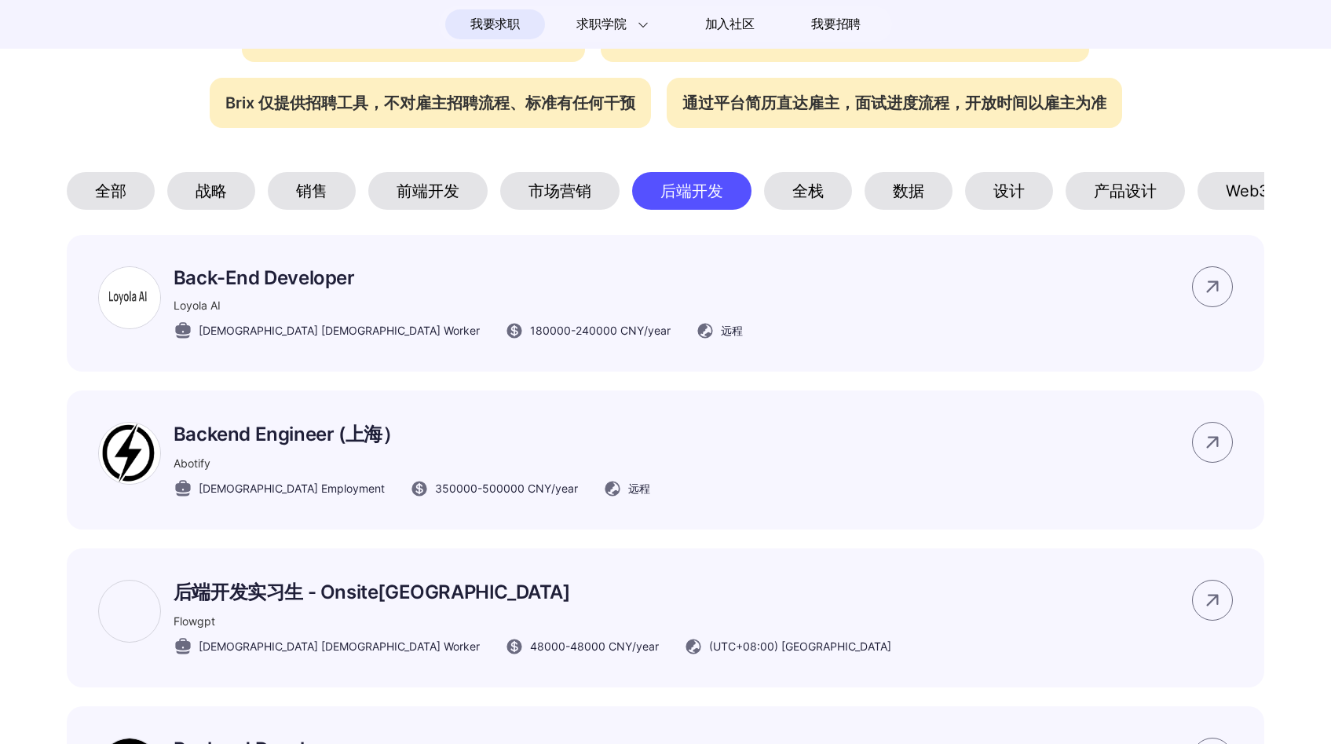
scroll to position [714, 0]
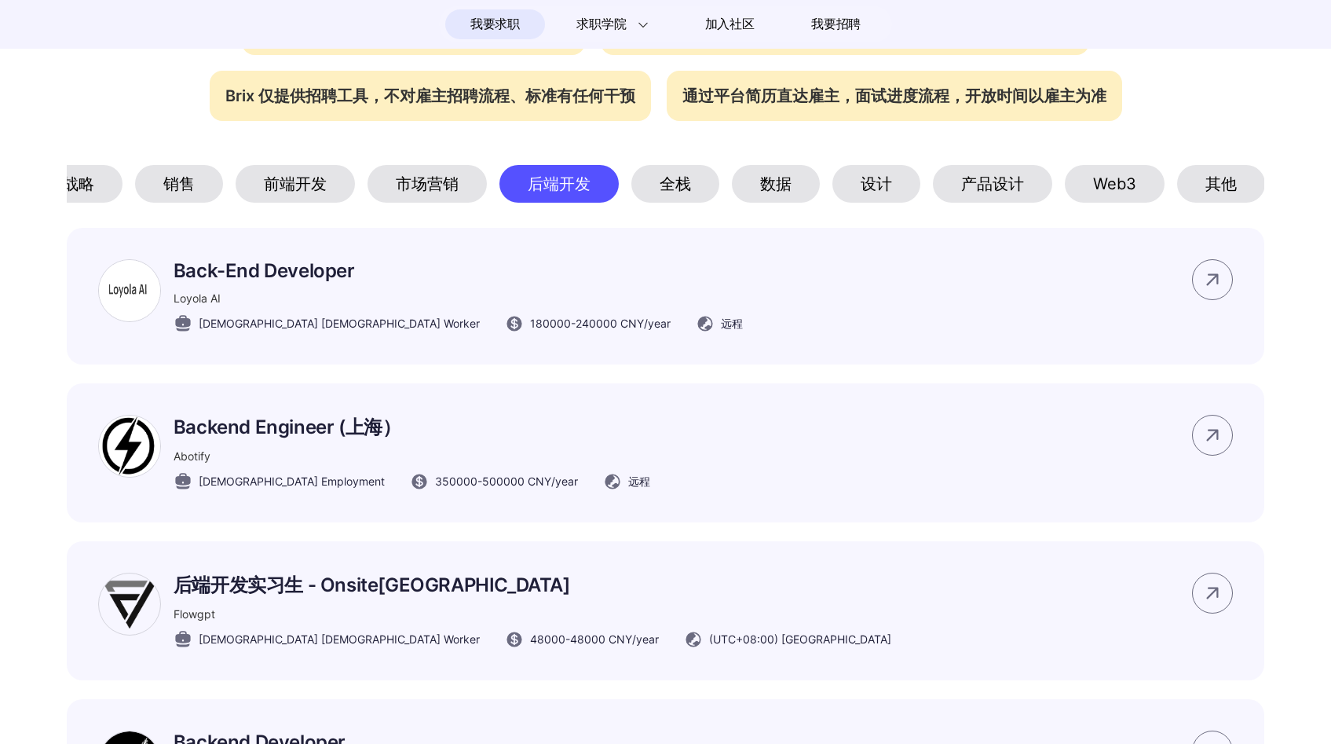
click at [1233, 201] on div "其他" at bounding box center [1221, 184] width 88 height 38
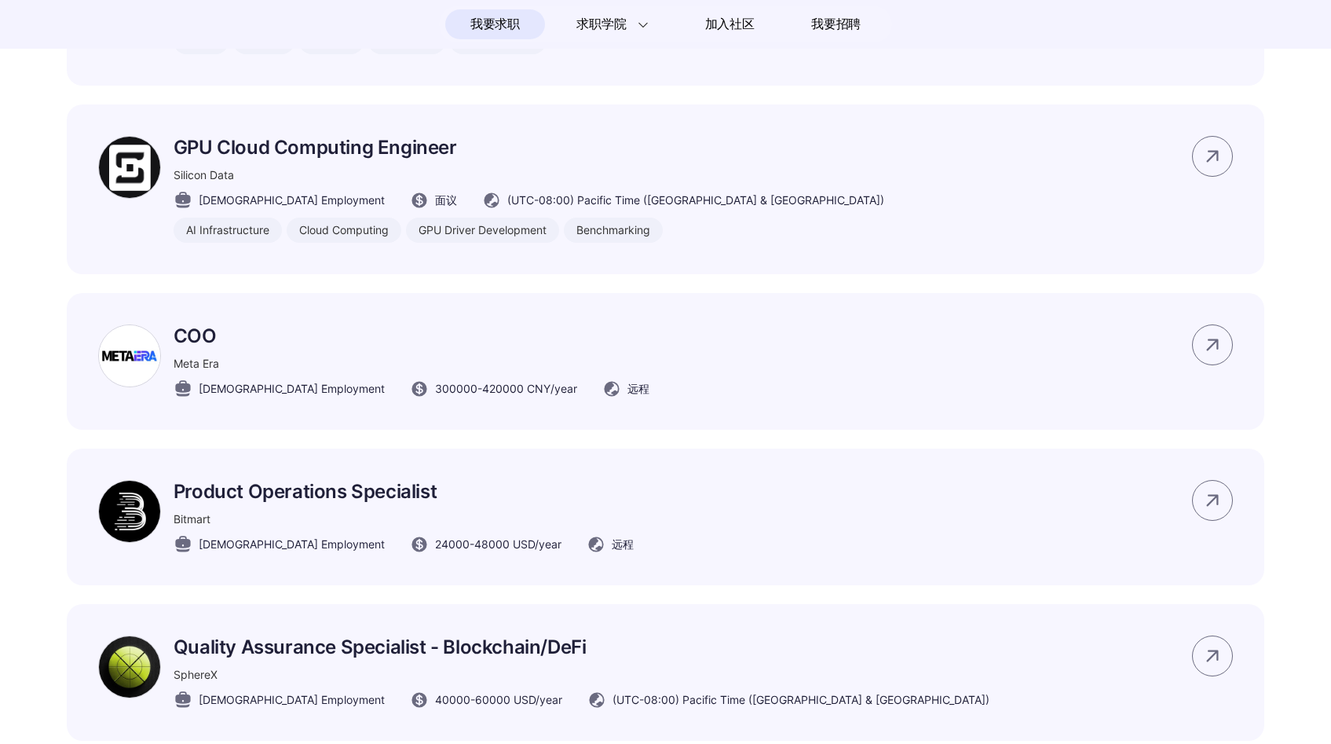
scroll to position [2029, 0]
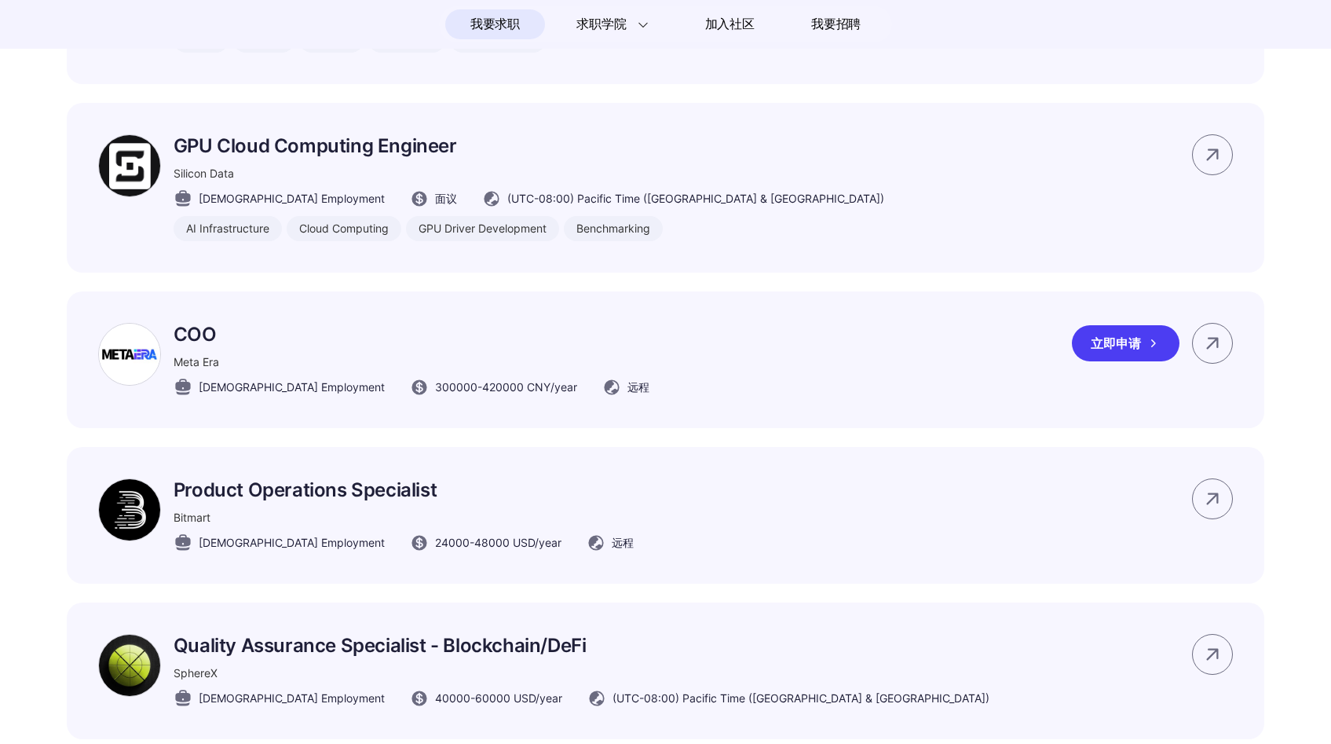
click at [199, 346] on p "COO" at bounding box center [412, 334] width 476 height 23
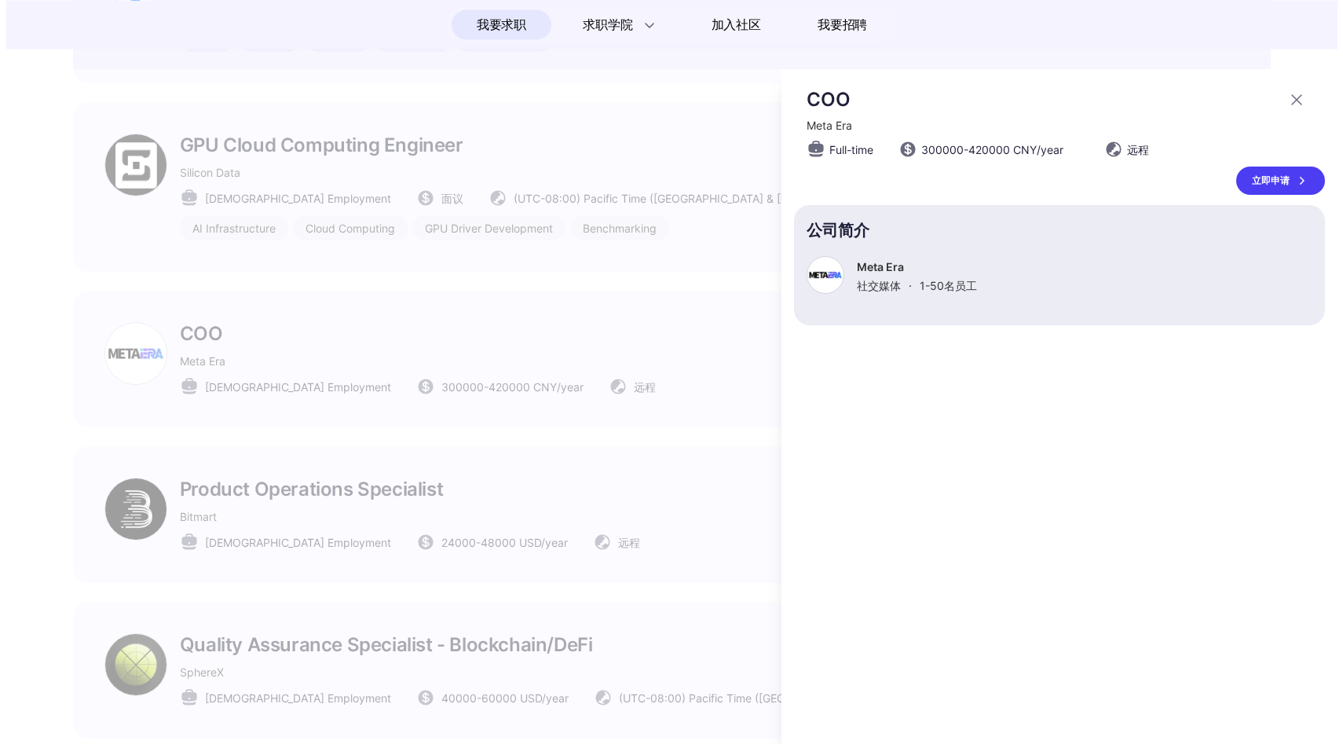
scroll to position [0, 123]
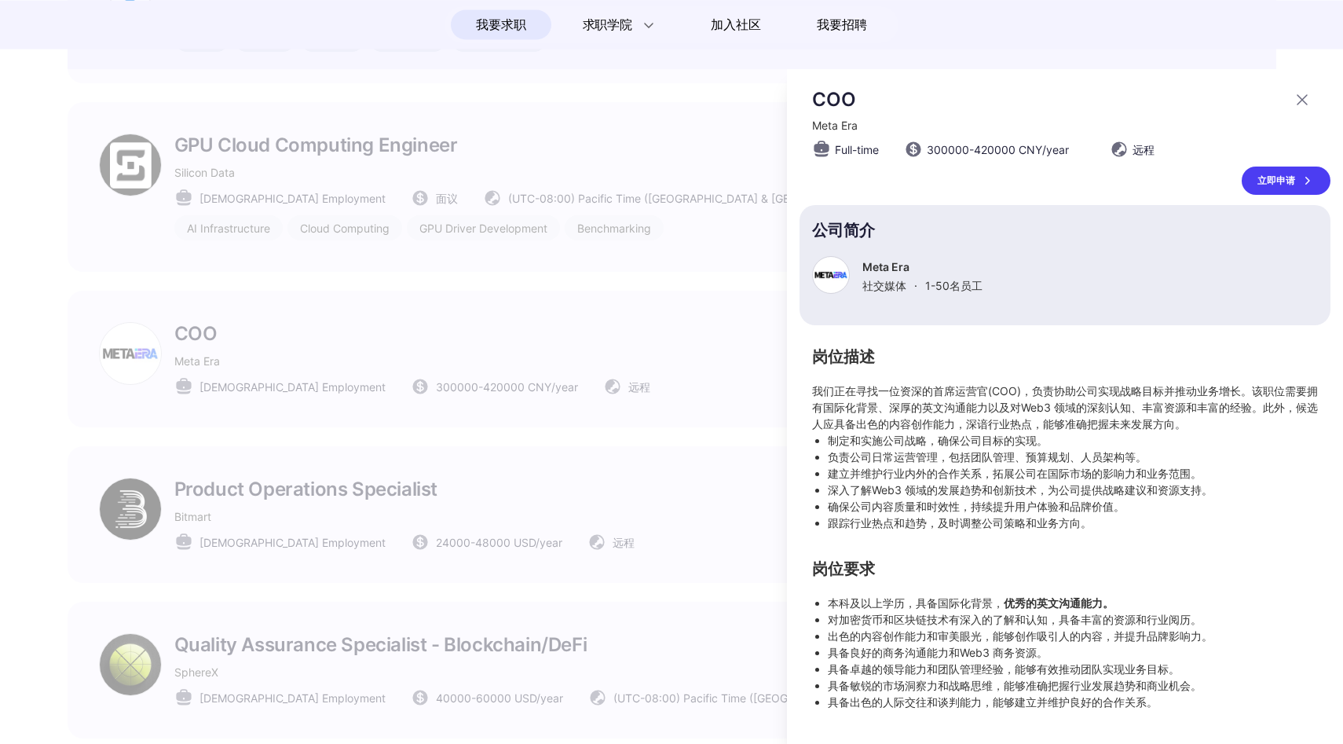
click at [653, 424] on div at bounding box center [671, 406] width 1343 height 675
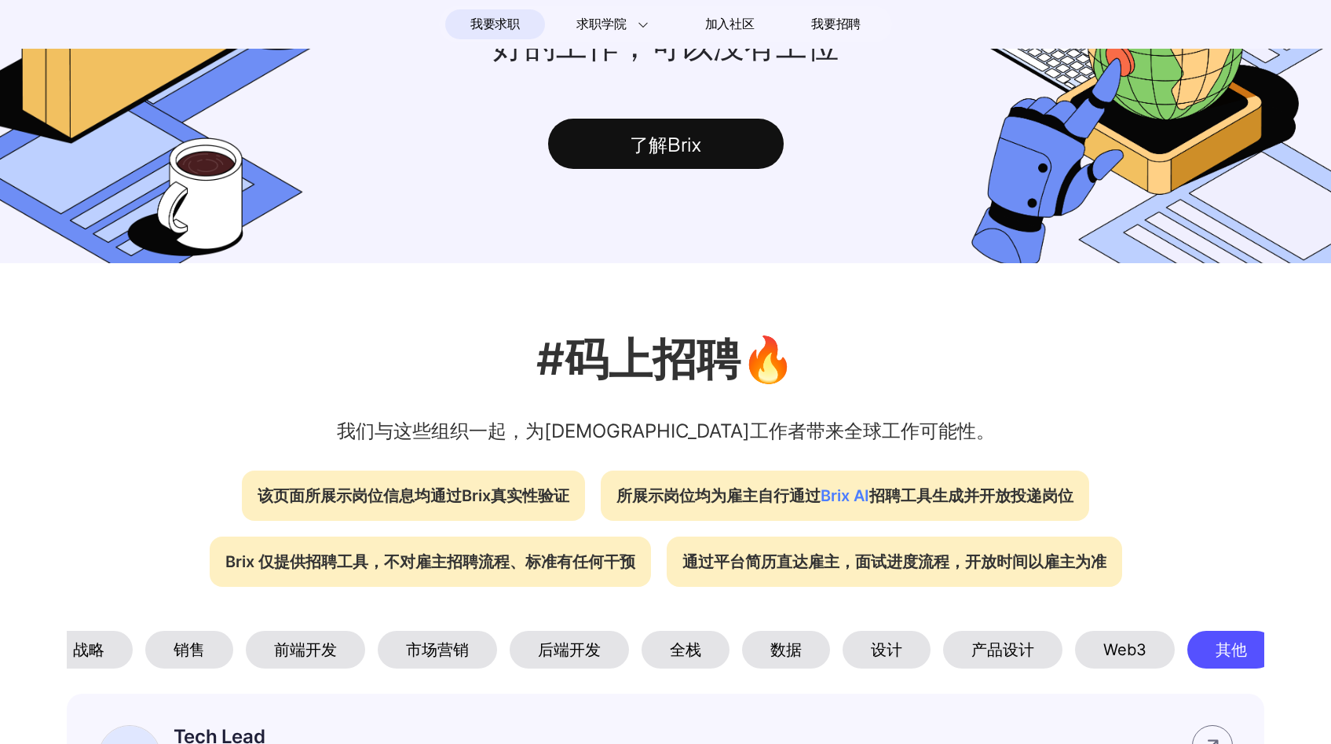
scroll to position [0, 0]
